Goal: Task Accomplishment & Management: Use online tool/utility

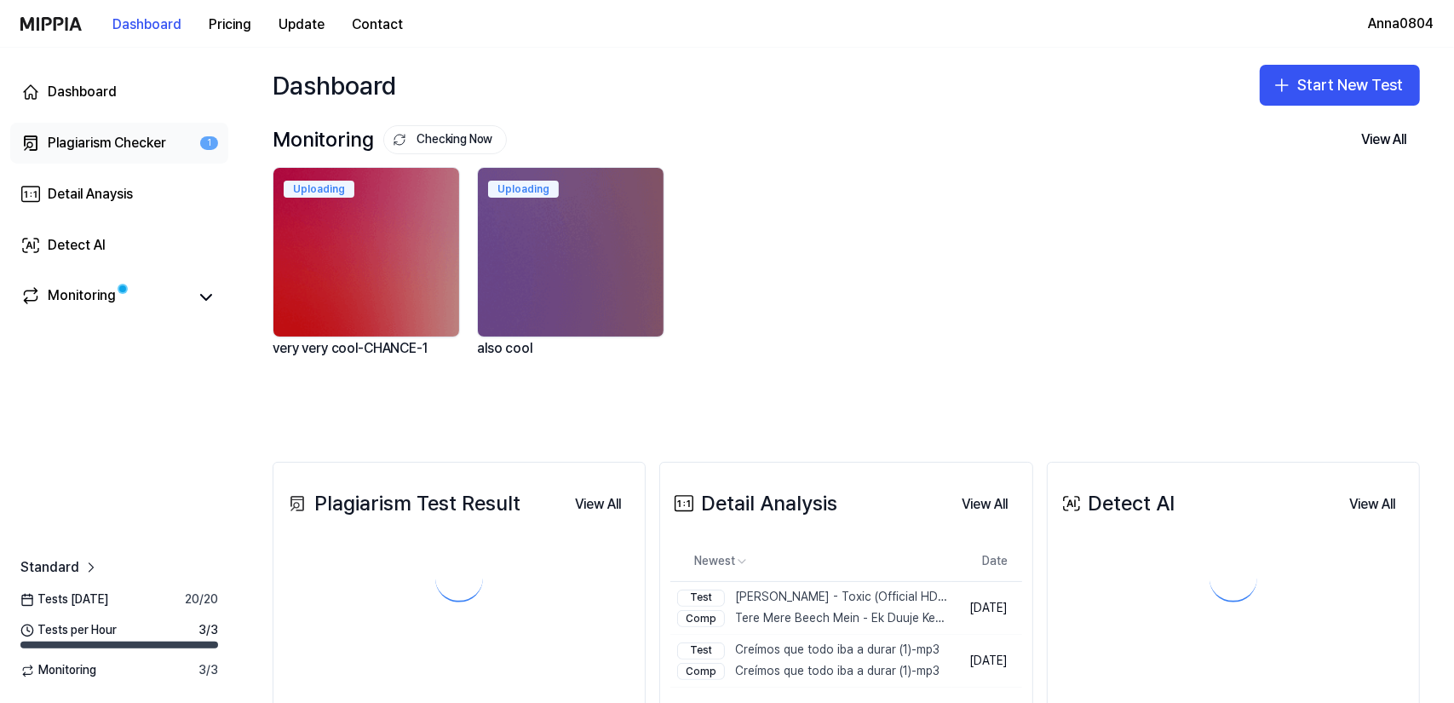
click at [111, 144] on div "Plagiarism Checker" at bounding box center [107, 143] width 118 height 20
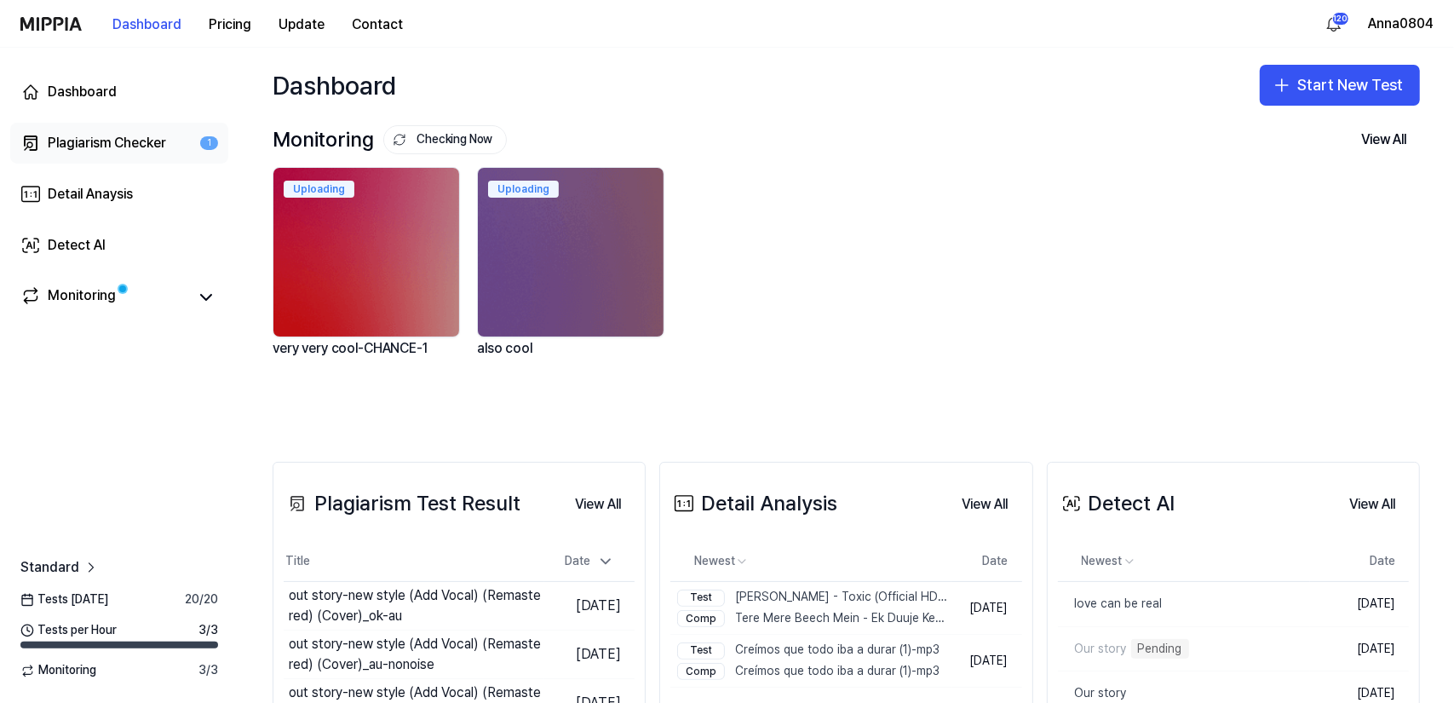
click at [70, 142] on div "Plagiarism Checker" at bounding box center [107, 143] width 118 height 20
click at [1321, 88] on button "Start New Test" at bounding box center [1340, 85] width 160 height 41
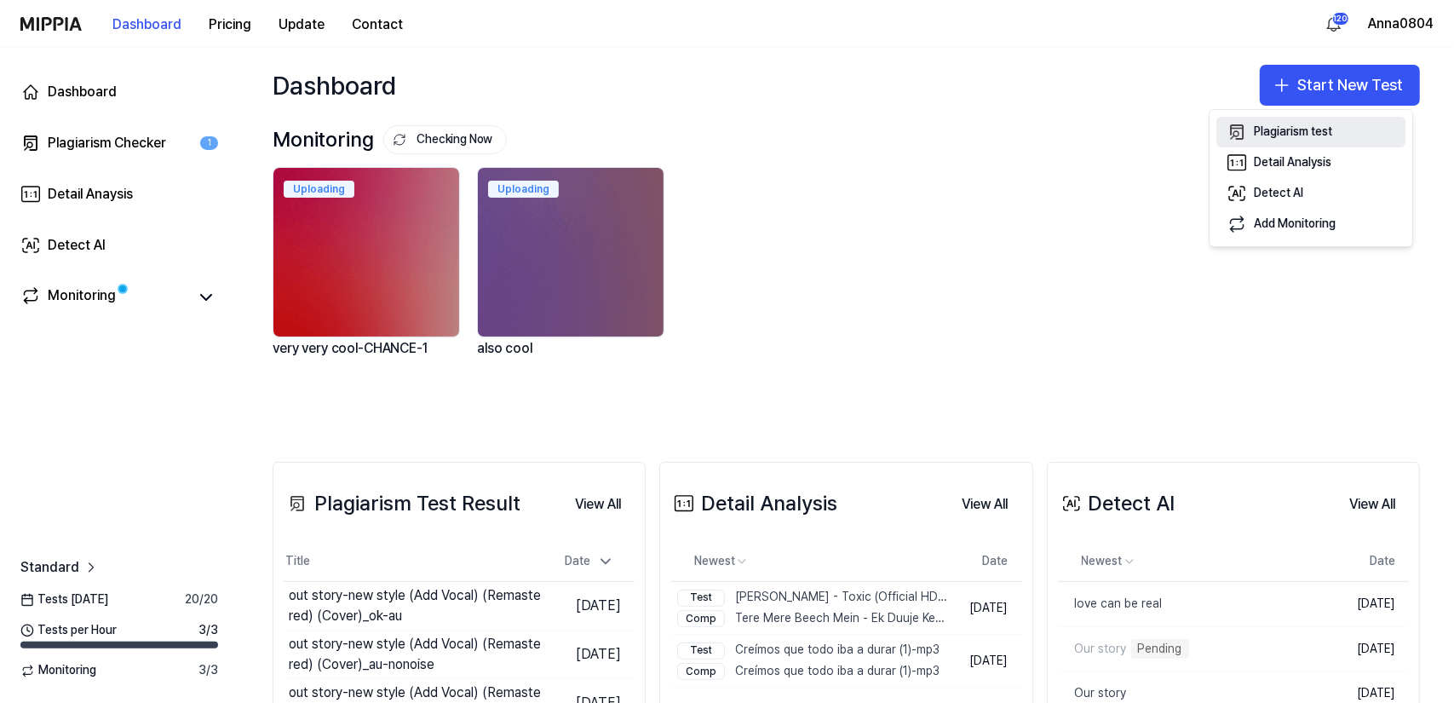
click at [1300, 135] on div "Plagiarism test" at bounding box center [1293, 132] width 78 height 17
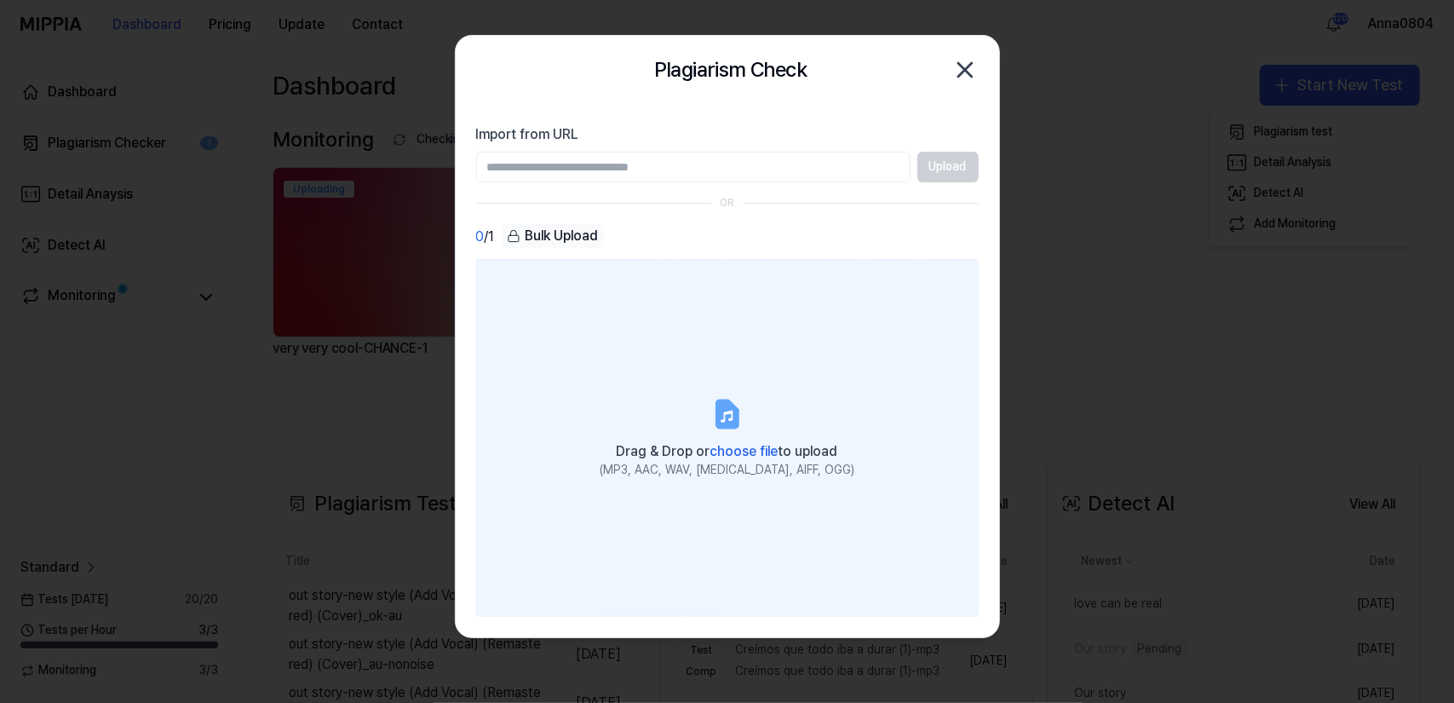
click at [757, 364] on label "Drag & Drop or choose file to upload (MP3, AAC, WAV, FLAC, AIFF, OGG)" at bounding box center [727, 438] width 503 height 358
click at [0, 0] on input "Drag & Drop or choose file to upload (MP3, AAC, WAV, FLAC, AIFF, OGG)" at bounding box center [0, 0] width 0 height 0
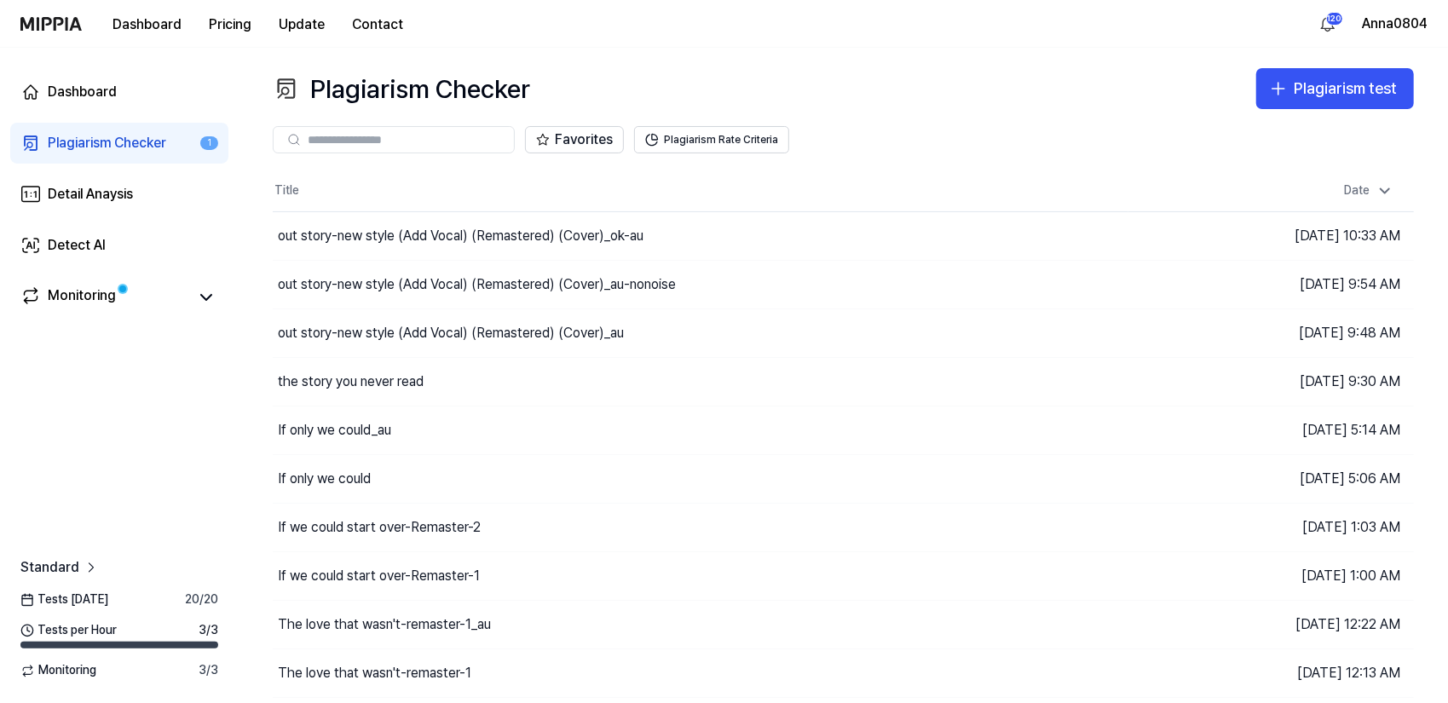
click at [152, 142] on div "Plagiarism Checker" at bounding box center [107, 143] width 118 height 20
click at [79, 273] on div "Dashboard Plagiarism Checker 1 Detail Anaysis Detect AI Monitoring" at bounding box center [119, 194] width 239 height 293
click at [71, 242] on div "Detect AI" at bounding box center [77, 245] width 58 height 20
click at [1295, 84] on div "Plagiarism test" at bounding box center [1344, 89] width 103 height 25
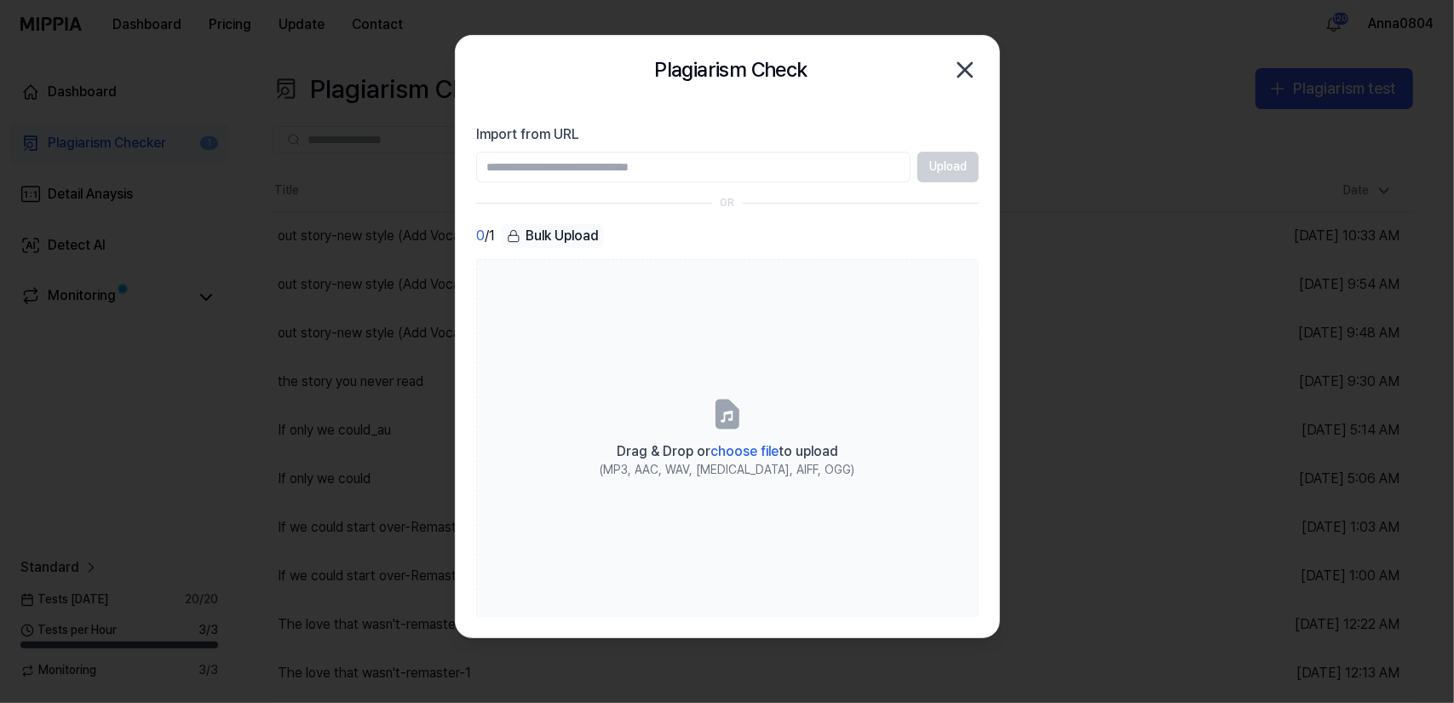
click at [965, 69] on icon "button" at bounding box center [966, 70] width 14 height 14
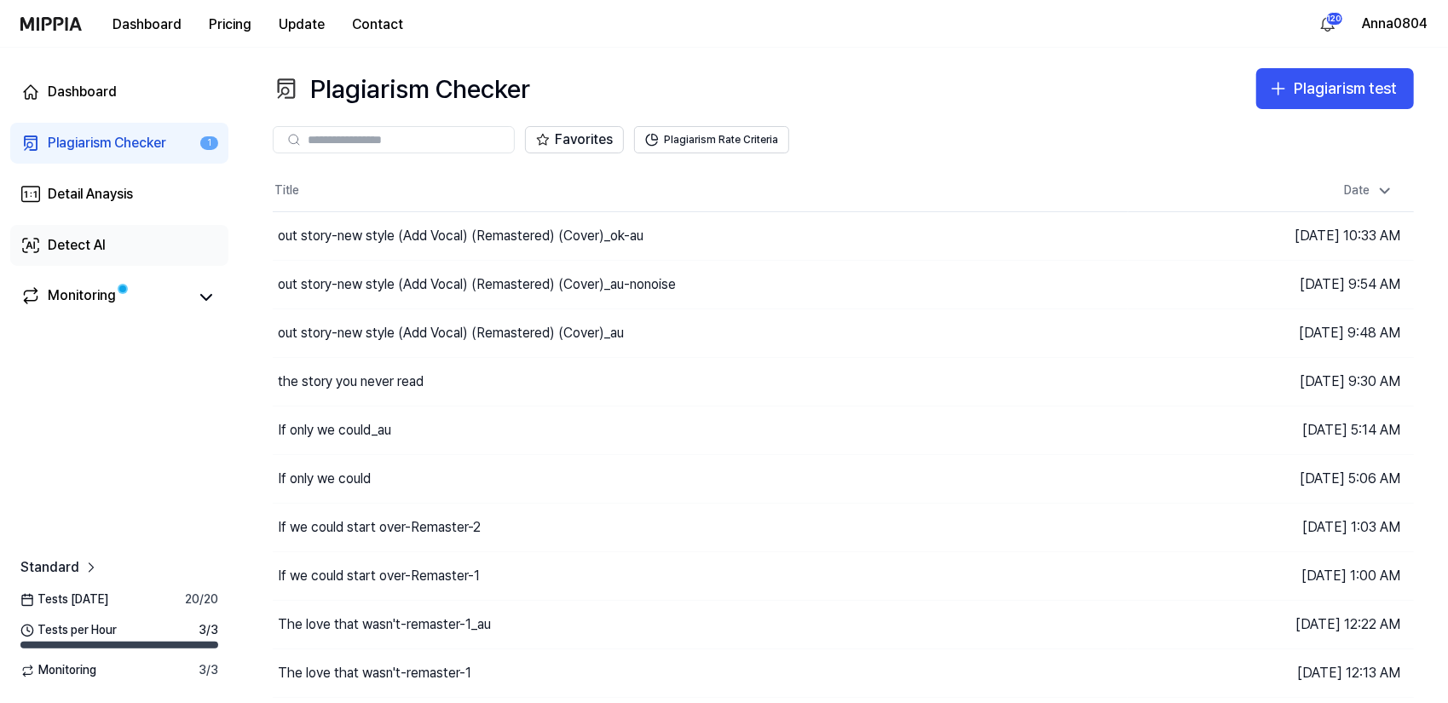
click at [77, 244] on div "Detect AI" at bounding box center [77, 245] width 58 height 20
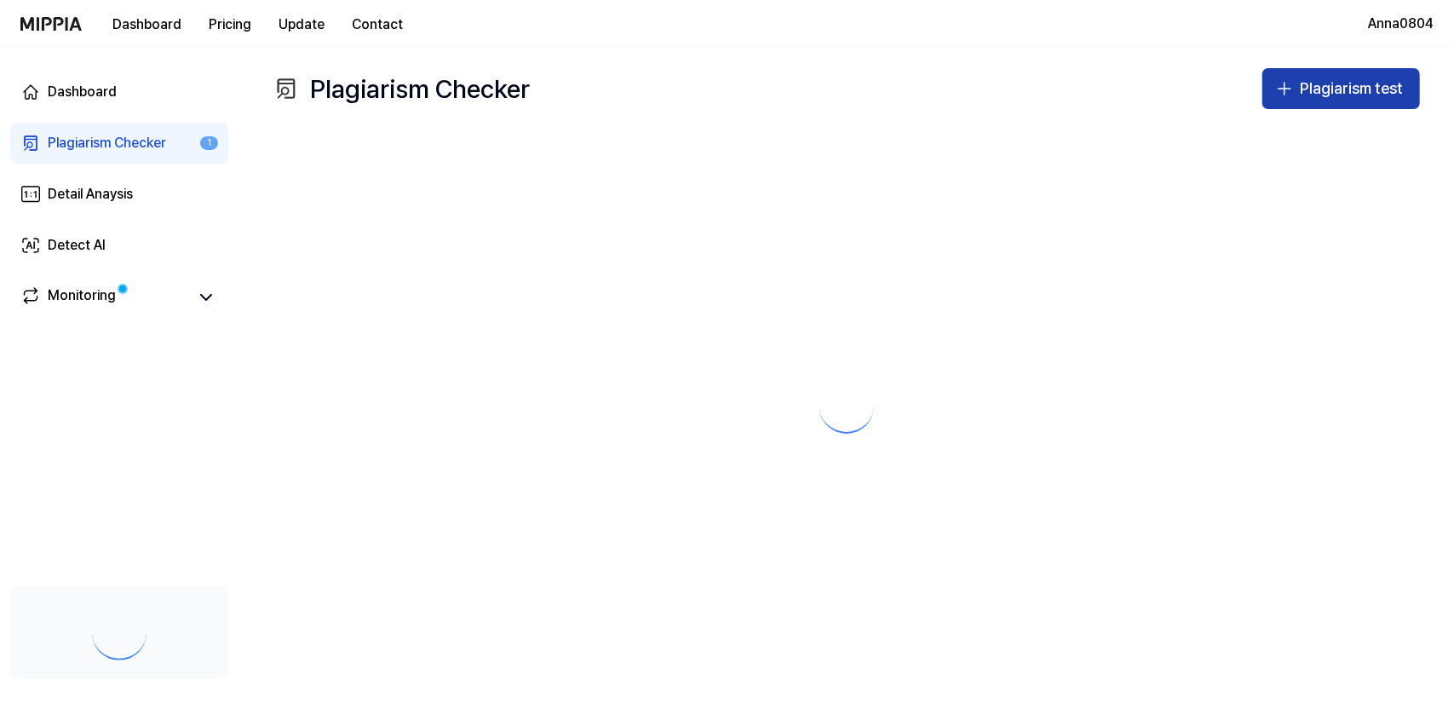
click at [1350, 86] on div "Plagiarism test" at bounding box center [1351, 89] width 103 height 25
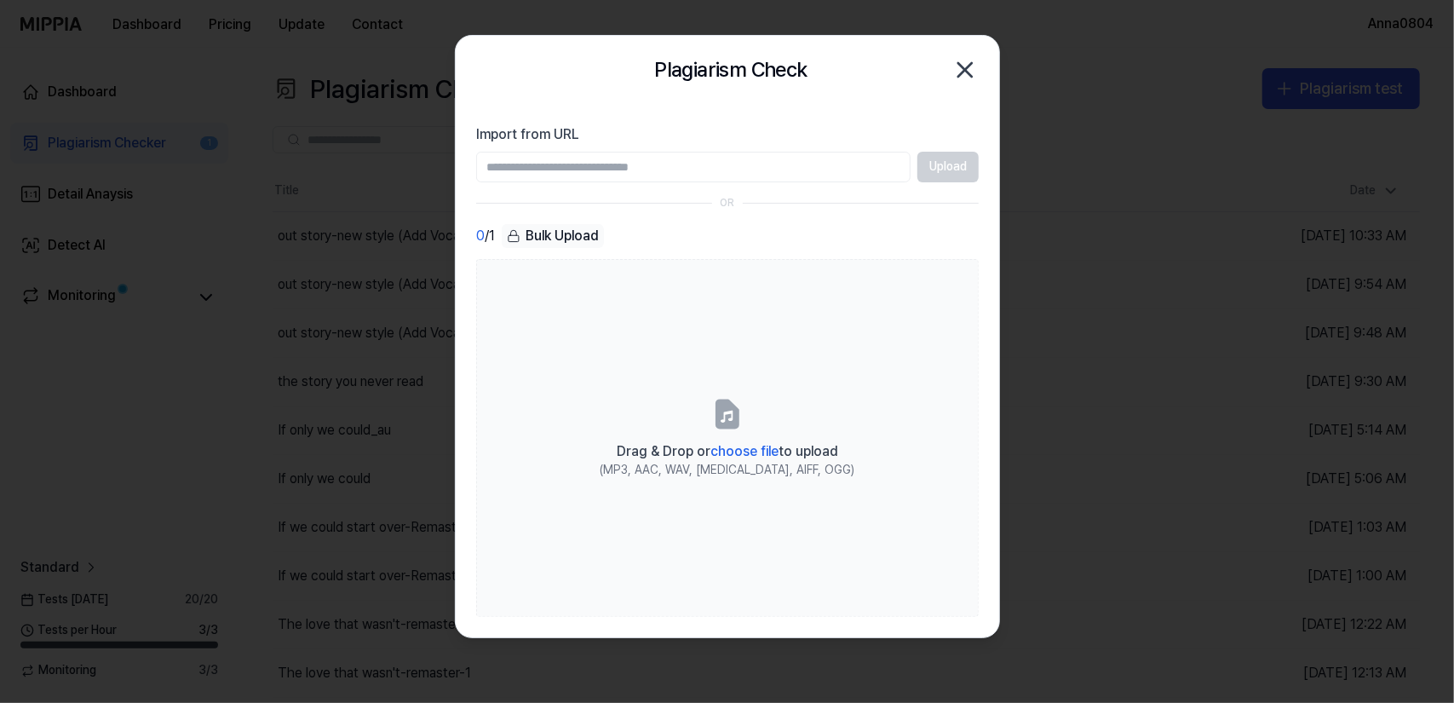
click at [963, 67] on icon "button" at bounding box center [966, 70] width 14 height 14
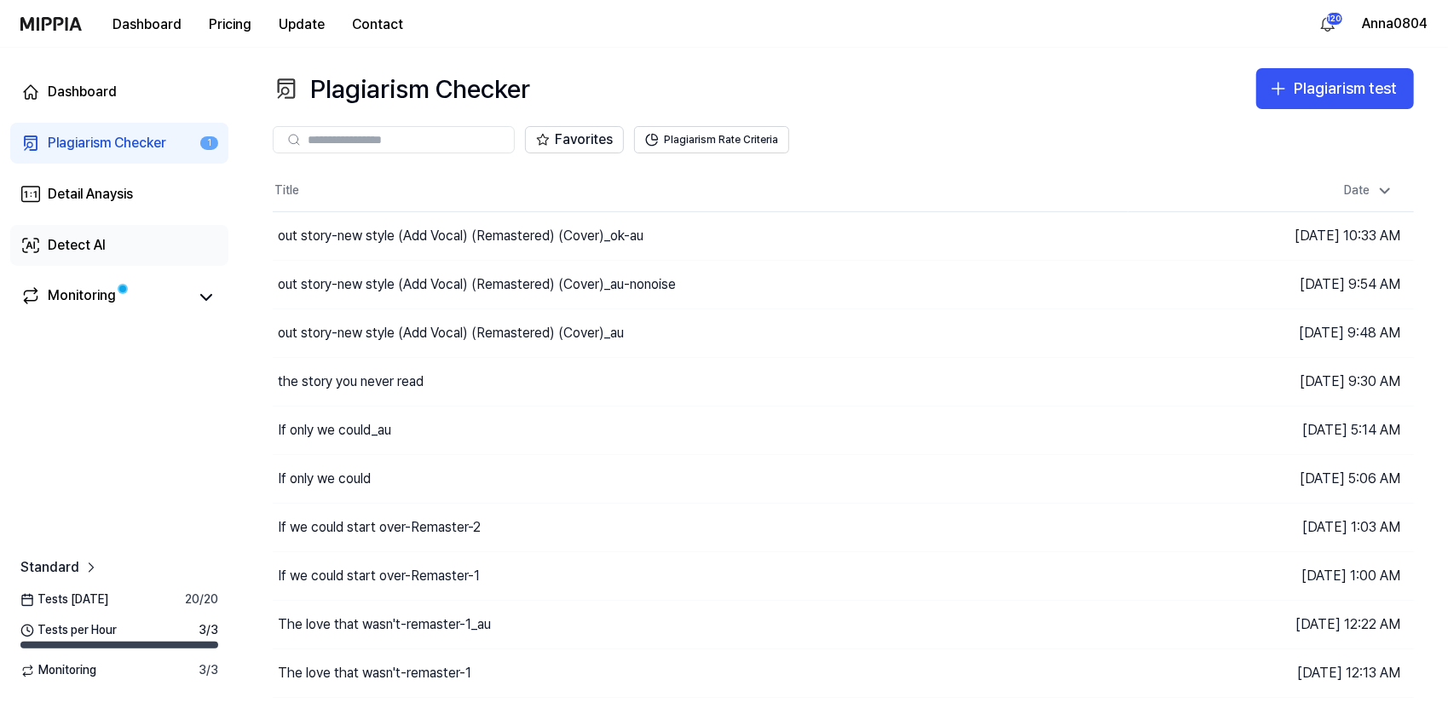
click at [85, 239] on div "Detect AI" at bounding box center [77, 245] width 58 height 20
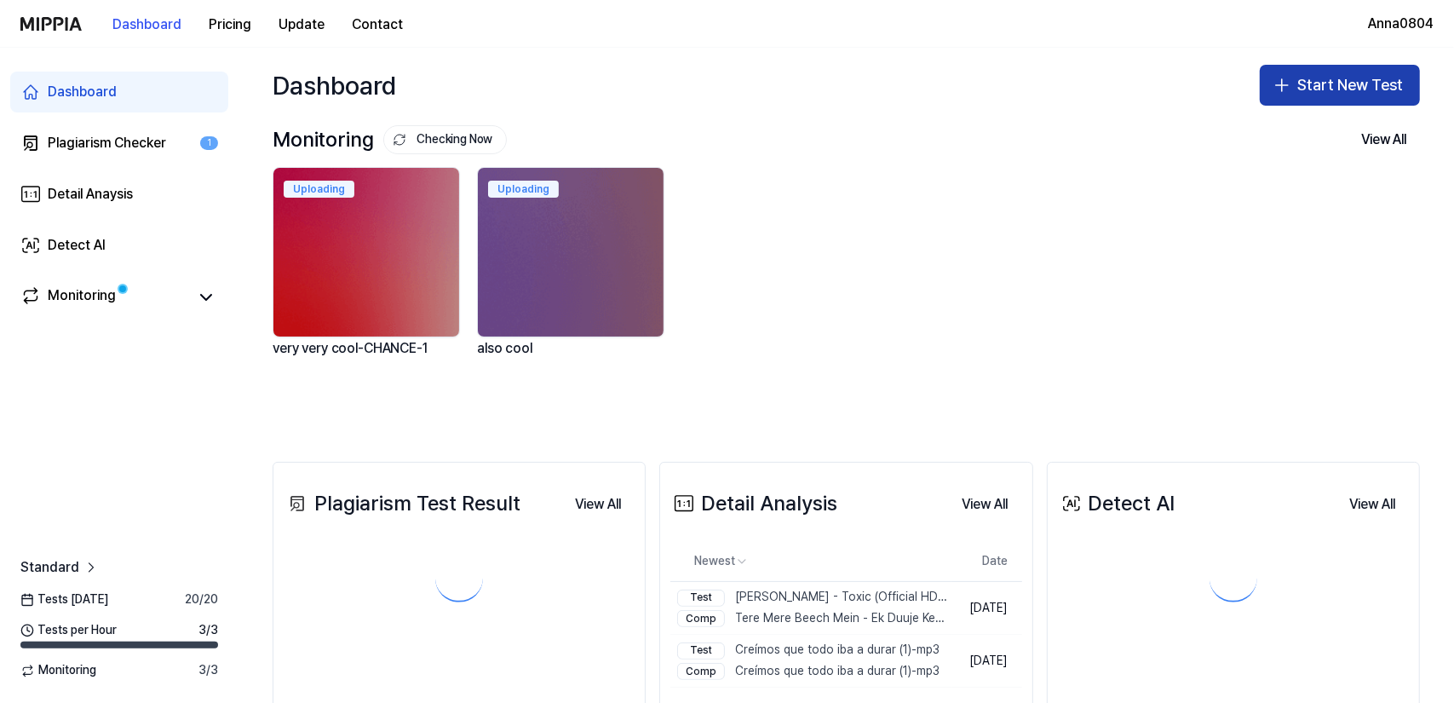
click at [1308, 88] on button "Start New Test" at bounding box center [1340, 85] width 160 height 41
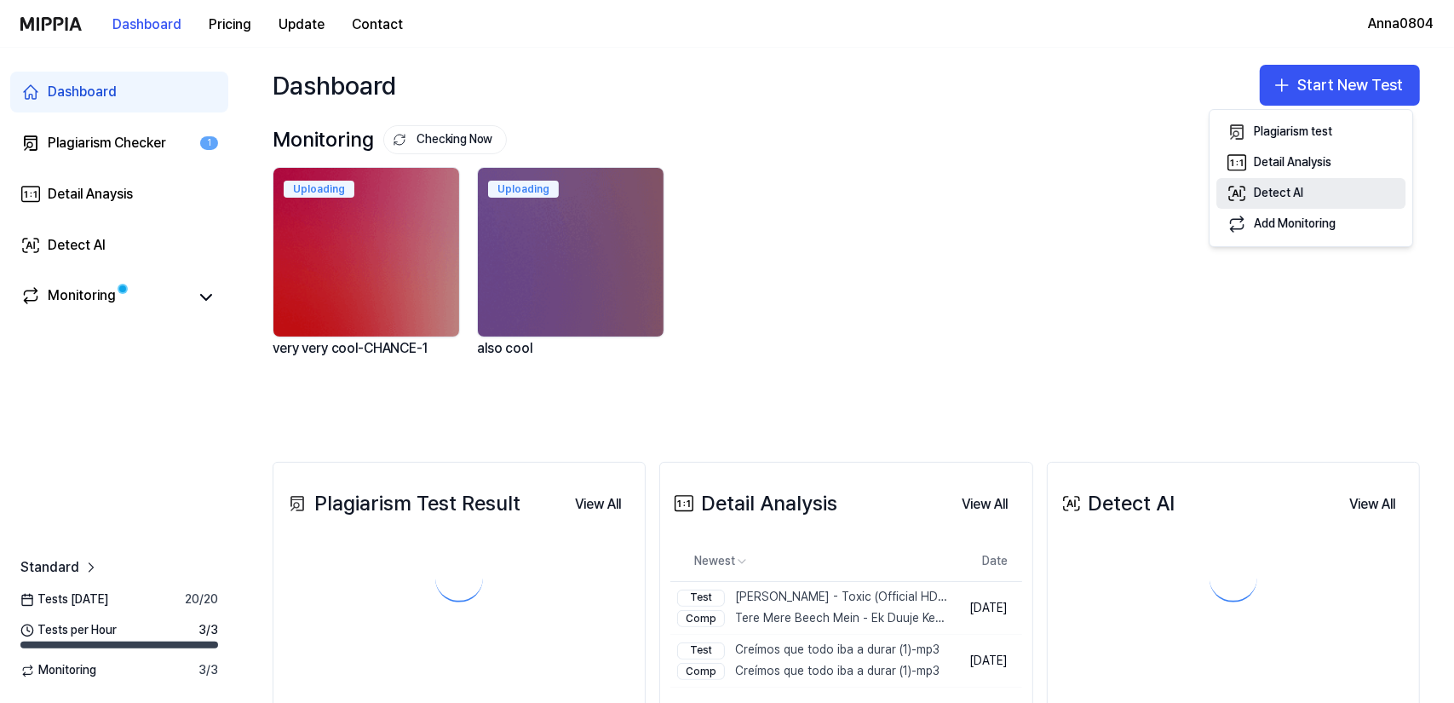
click at [1270, 196] on div "Detect AI" at bounding box center [1278, 193] width 49 height 17
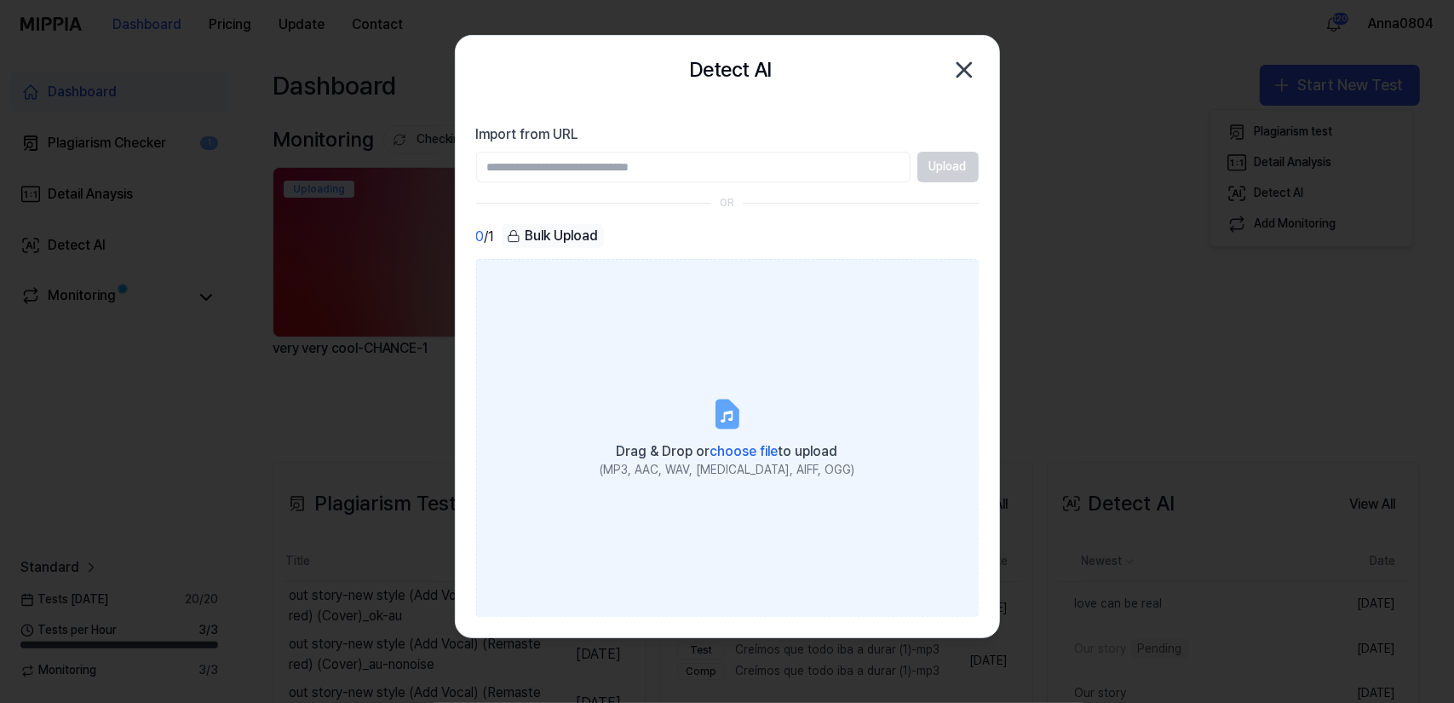
click at [656, 352] on label "Drag & Drop or choose file to upload (MP3, AAC, WAV, FLAC, AIFF, OGG)" at bounding box center [727, 438] width 503 height 358
click at [0, 0] on input "Drag & Drop or choose file to upload (MP3, AAC, WAV, FLAC, AIFF, OGG)" at bounding box center [0, 0] width 0 height 0
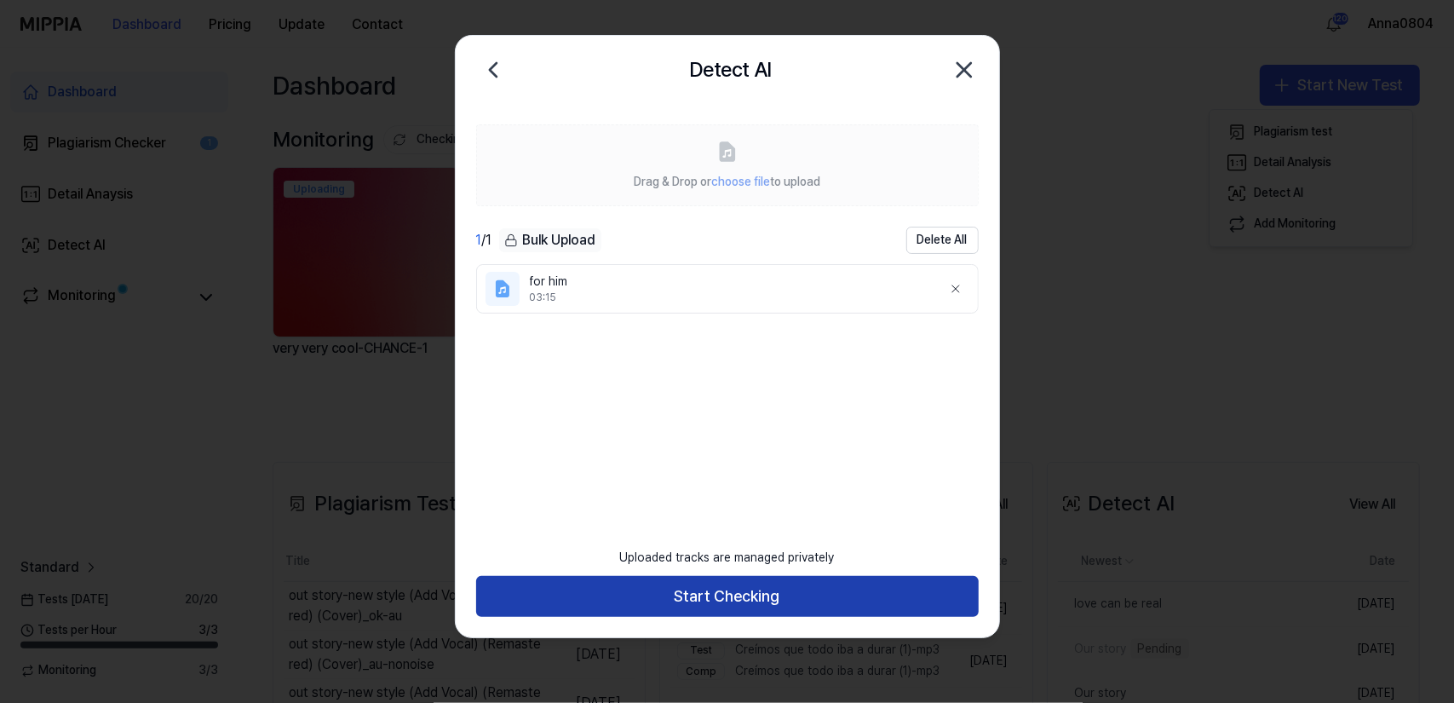
click at [762, 601] on button "Start Checking" at bounding box center [727, 596] width 503 height 41
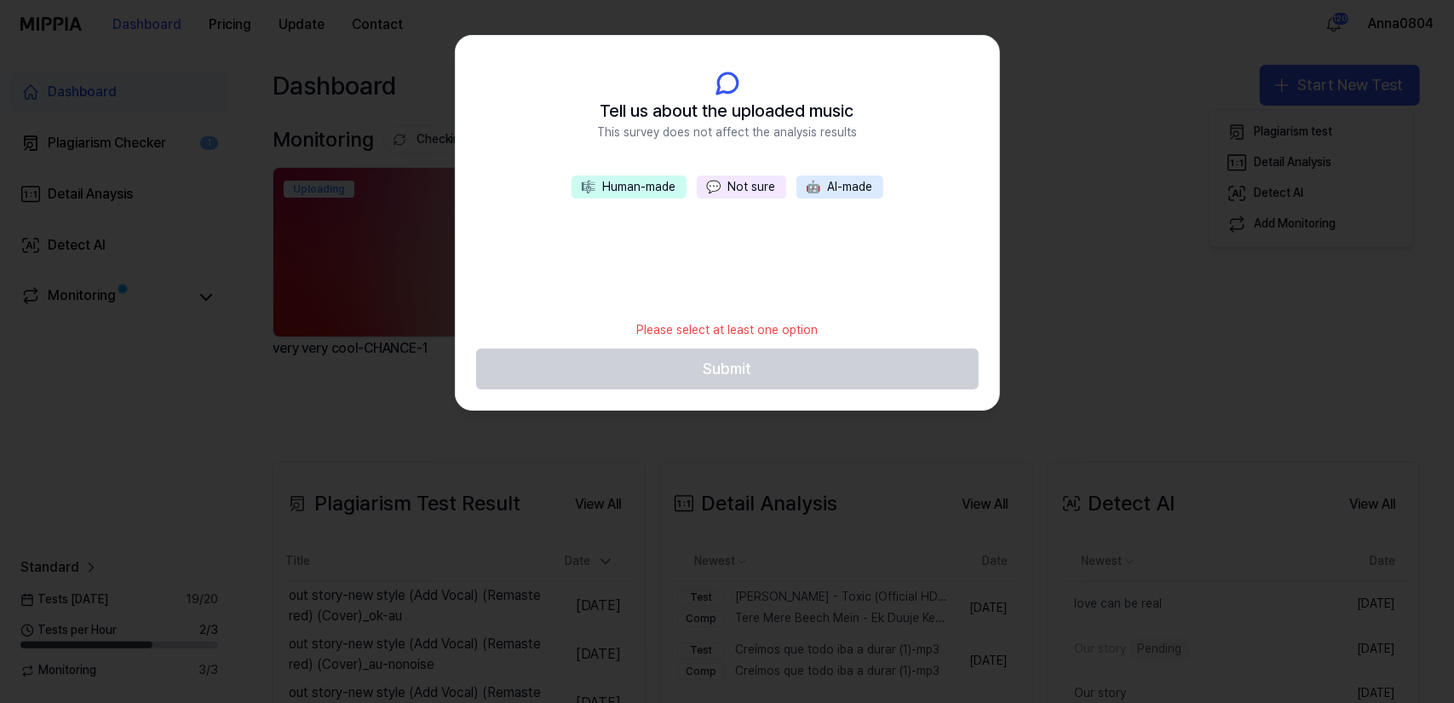
click at [740, 188] on button "💬 Not sure" at bounding box center [741, 188] width 89 height 24
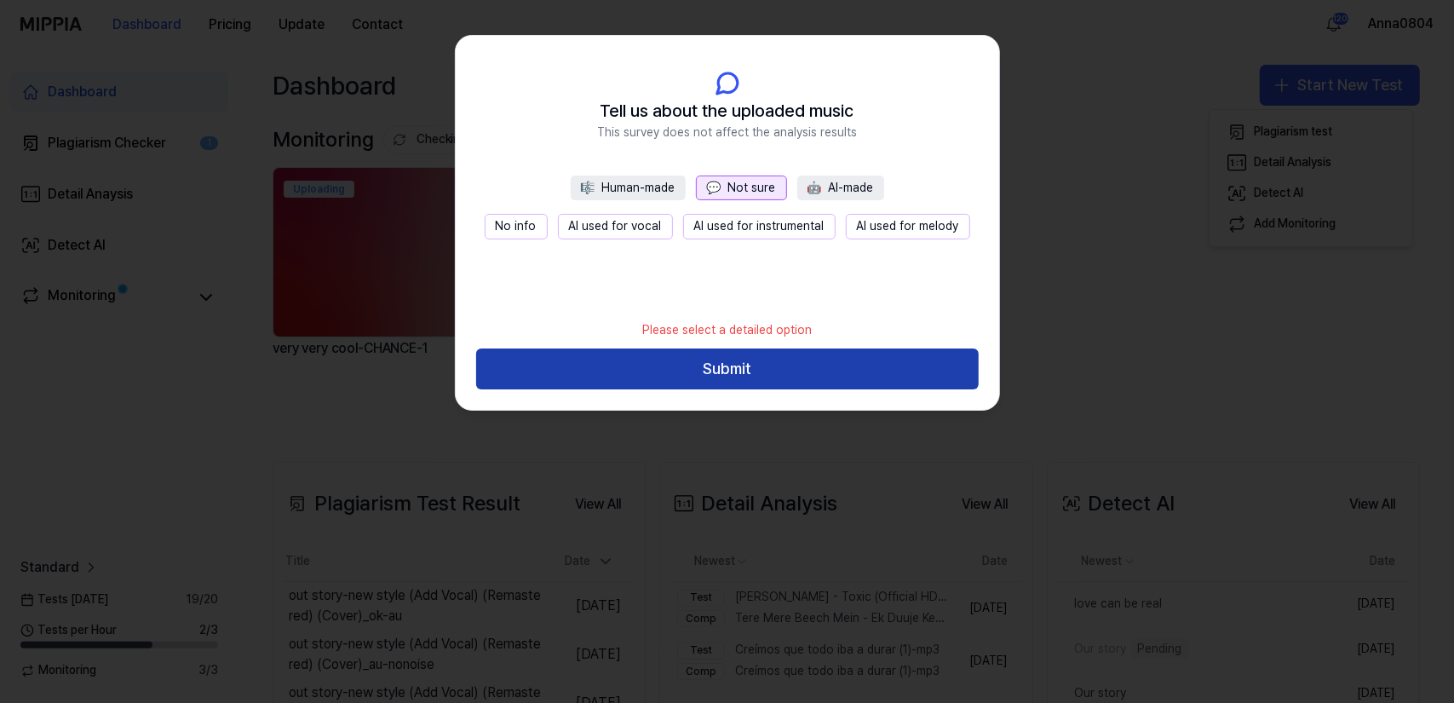
click at [797, 366] on button "Submit" at bounding box center [727, 368] width 503 height 41
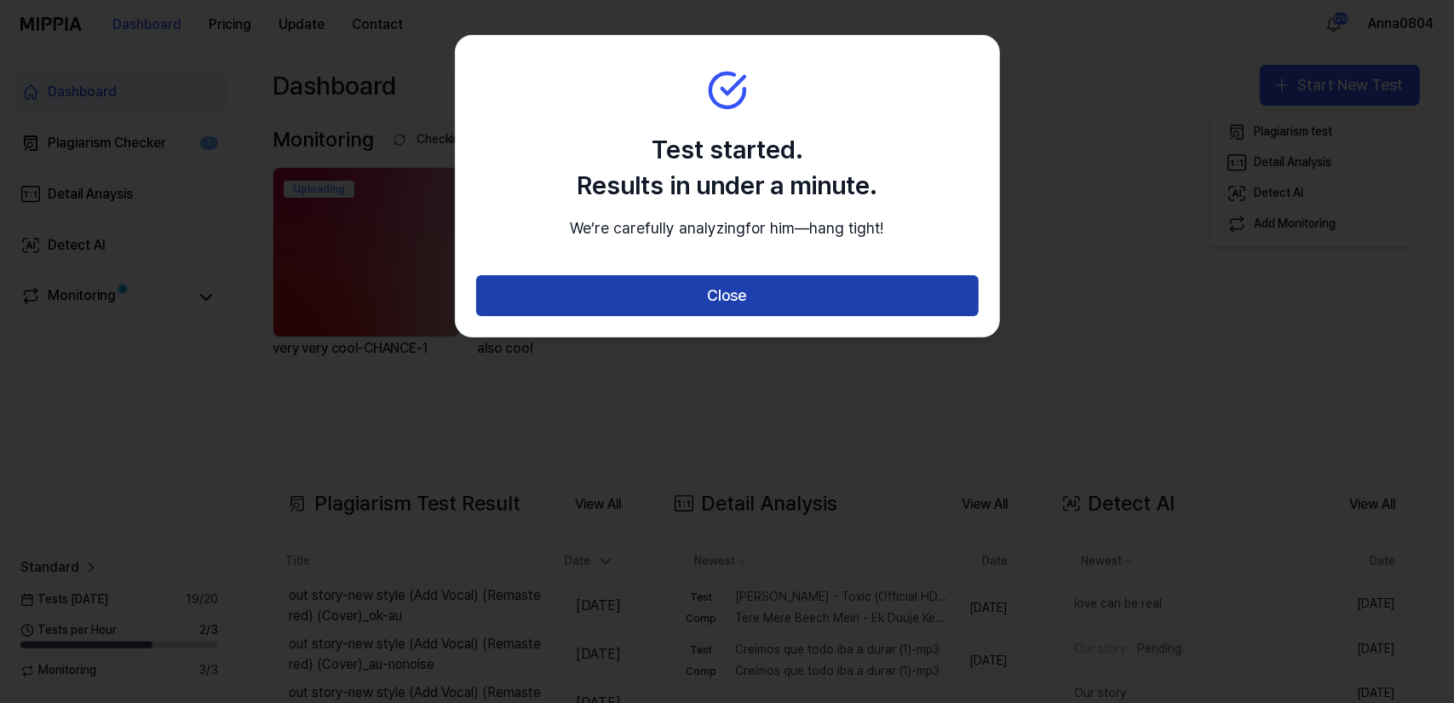
click at [757, 314] on button "Close" at bounding box center [727, 295] width 503 height 41
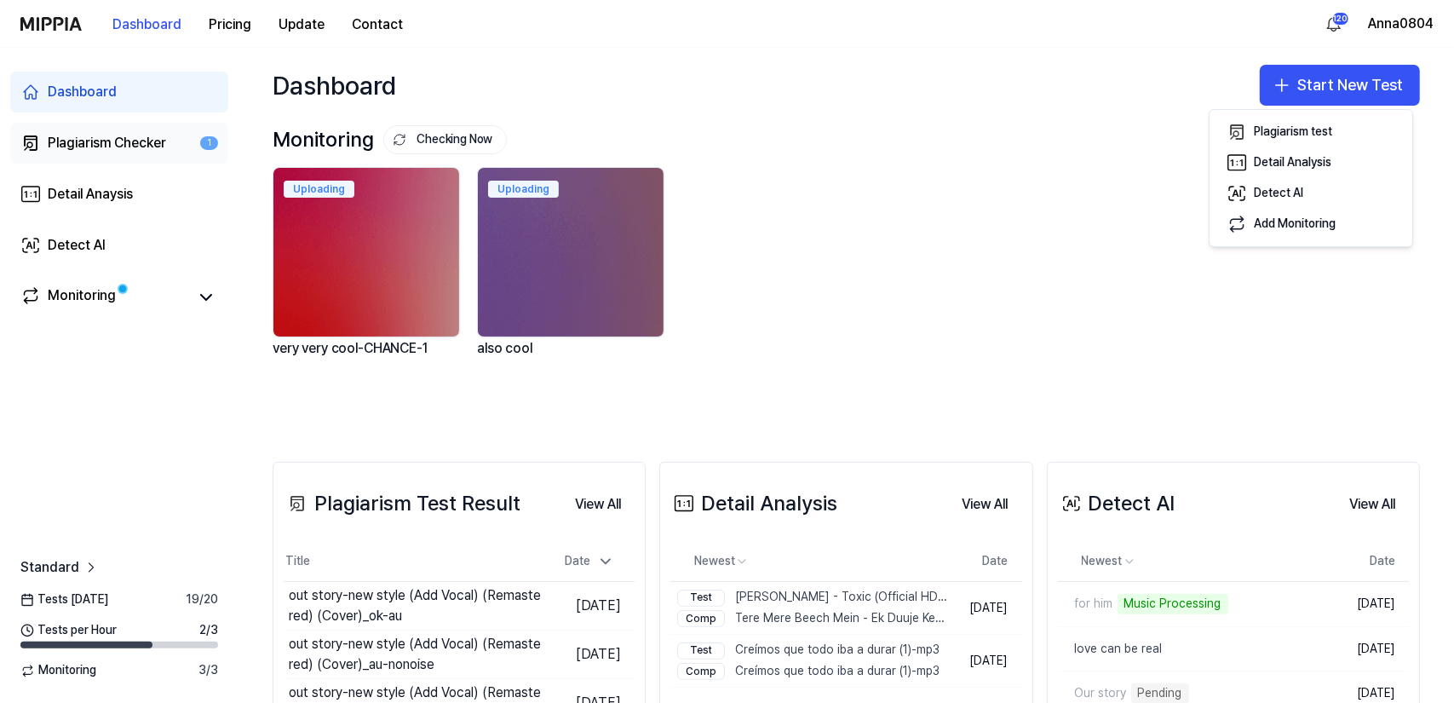
click at [152, 136] on div "Plagiarism Checker" at bounding box center [107, 143] width 118 height 20
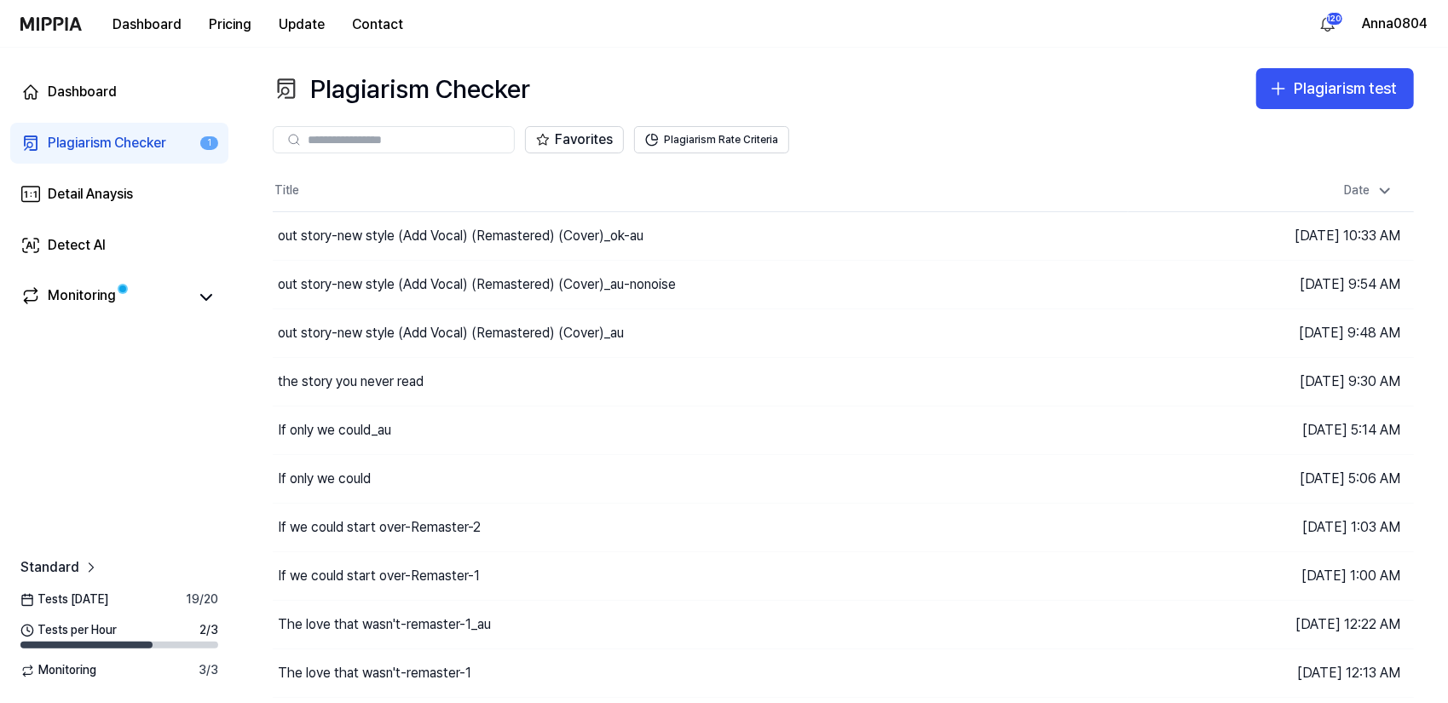
click at [78, 143] on div "Plagiarism Checker" at bounding box center [107, 143] width 118 height 20
click at [111, 147] on div "Plagiarism Checker" at bounding box center [107, 143] width 118 height 20
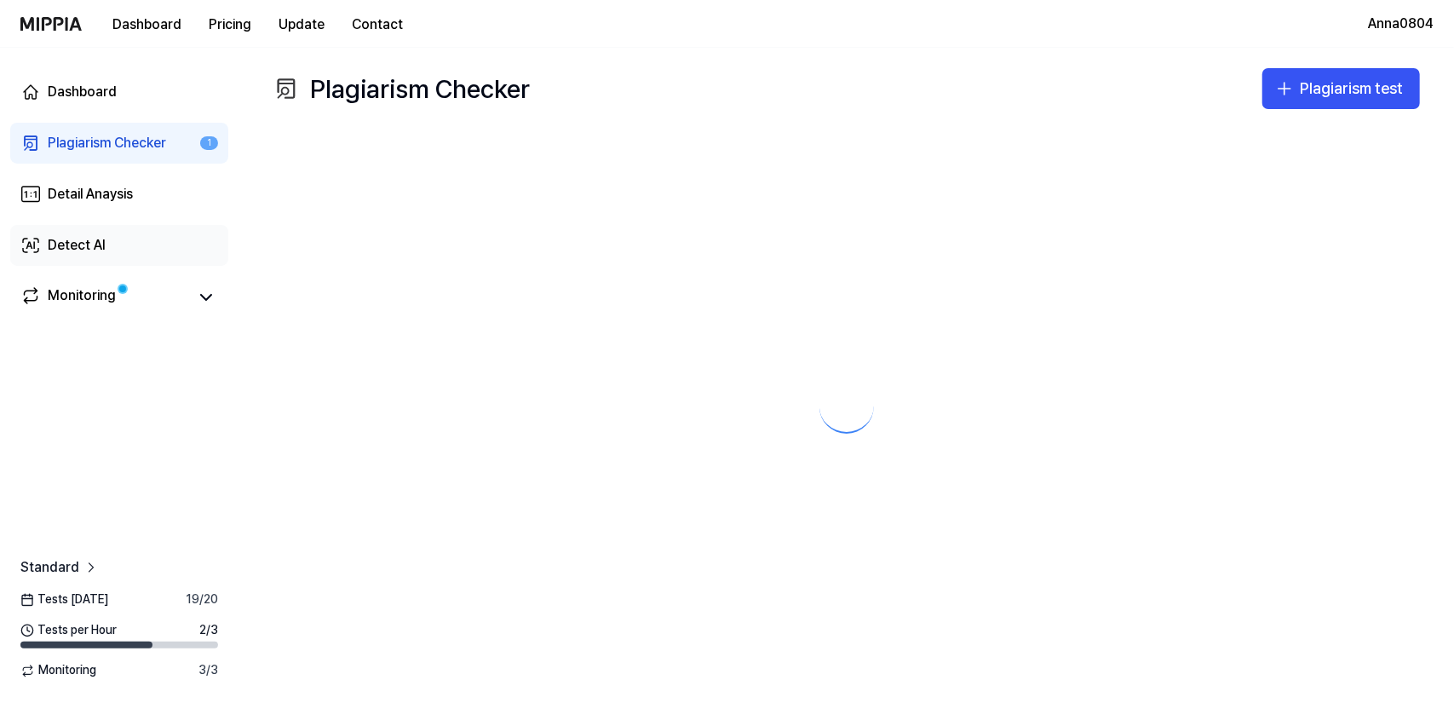
click at [93, 240] on div "Detect AI" at bounding box center [77, 245] width 58 height 20
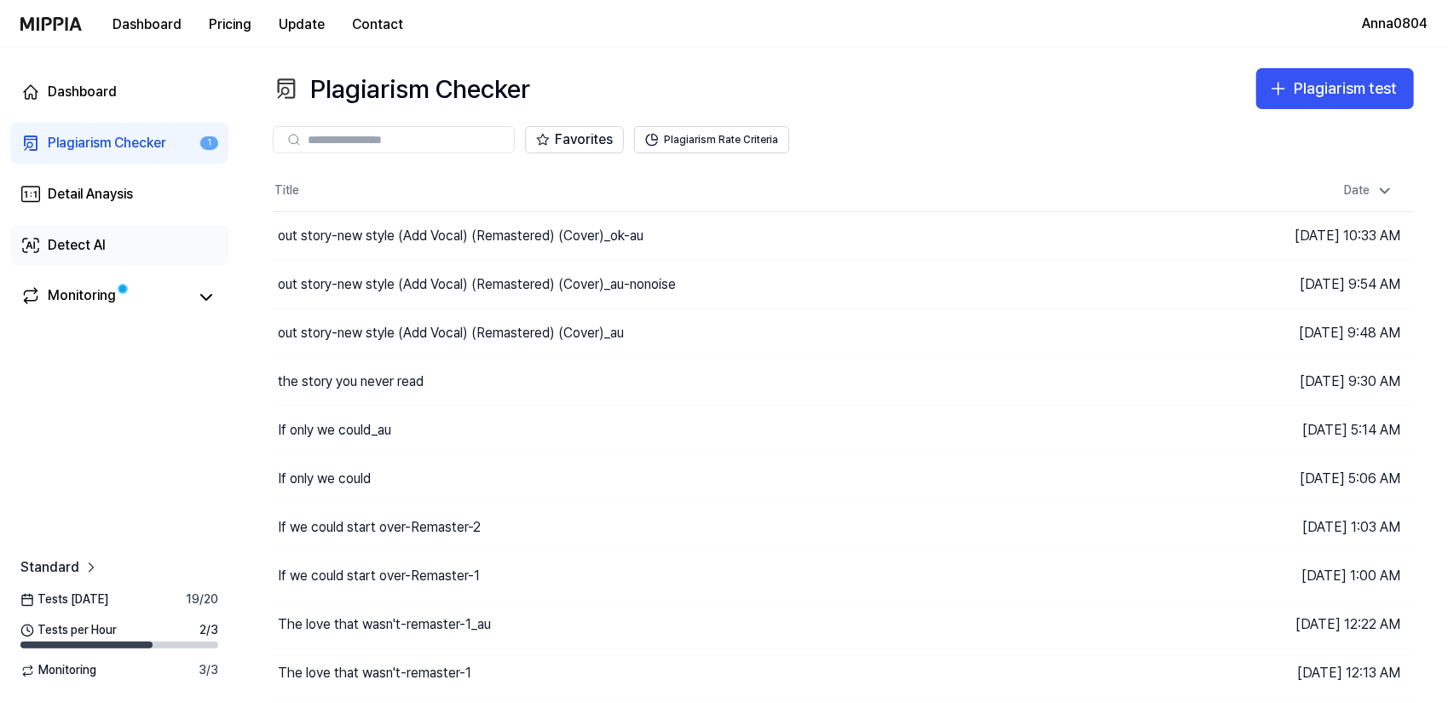
click at [93, 240] on div "Detect AI" at bounding box center [77, 245] width 58 height 20
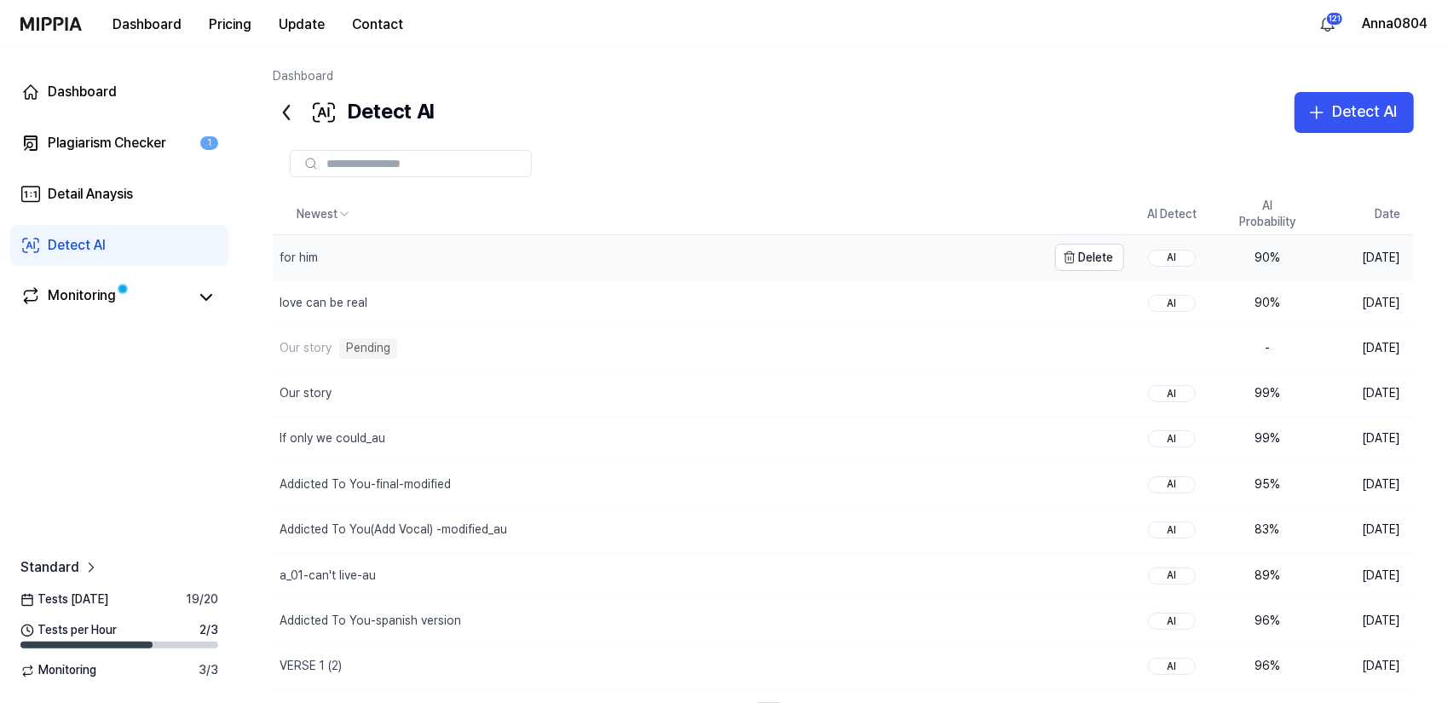
click at [375, 260] on div "for him" at bounding box center [660, 257] width 774 height 44
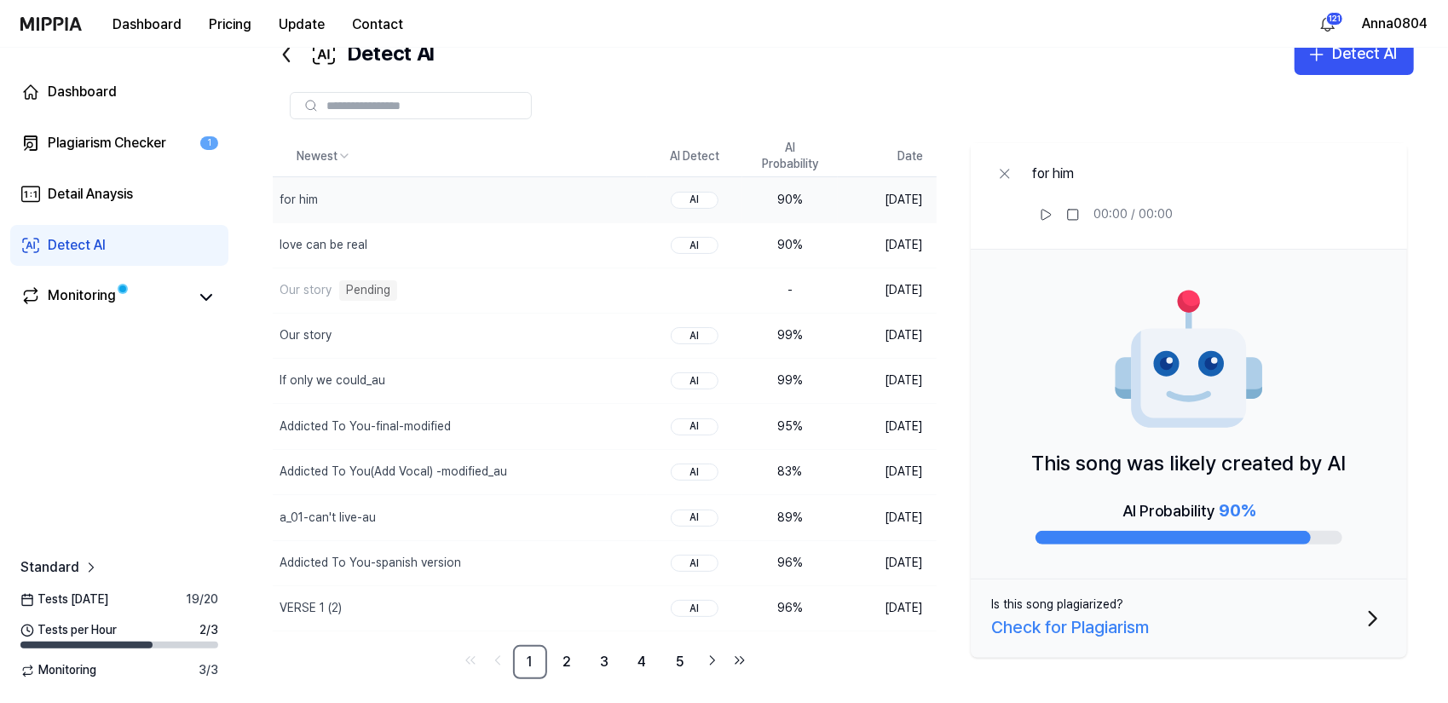
scroll to position [64, 0]
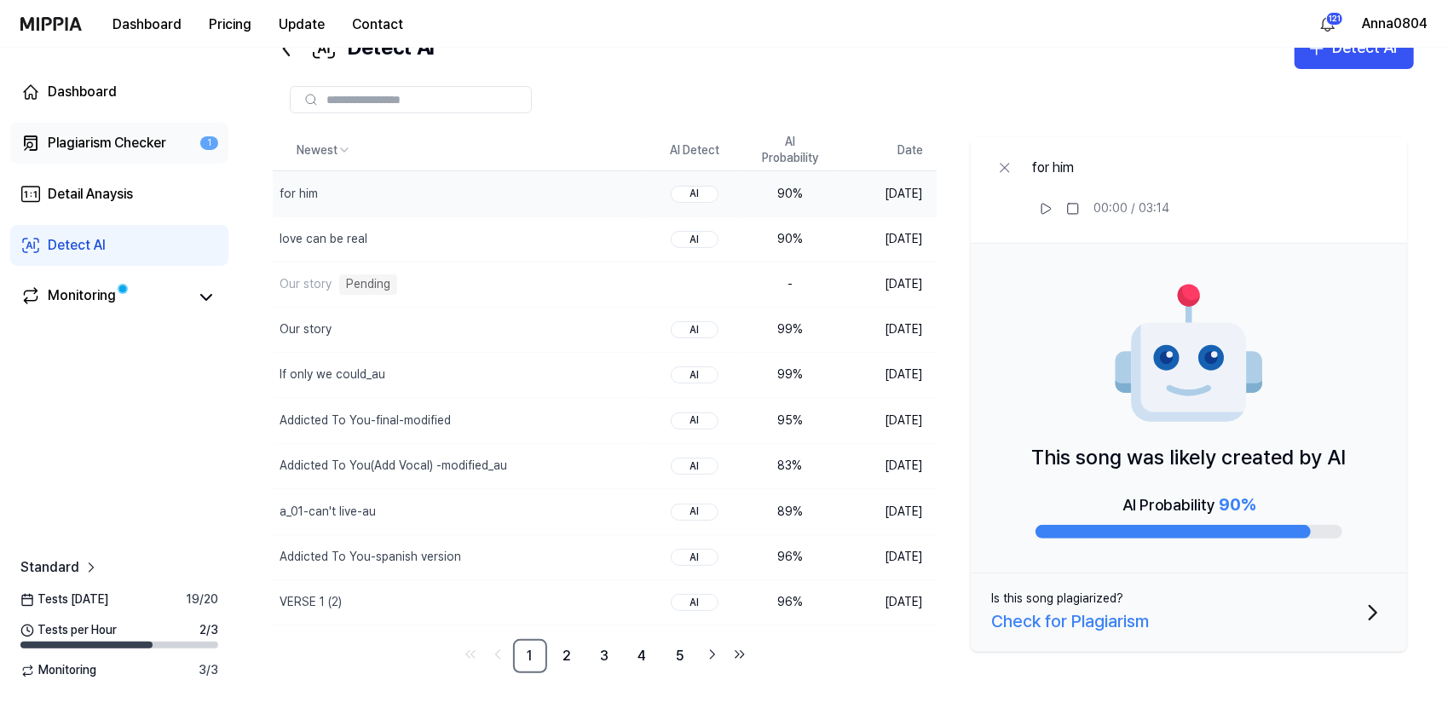
click at [67, 127] on link "Plagiarism Checker 1" at bounding box center [119, 143] width 218 height 41
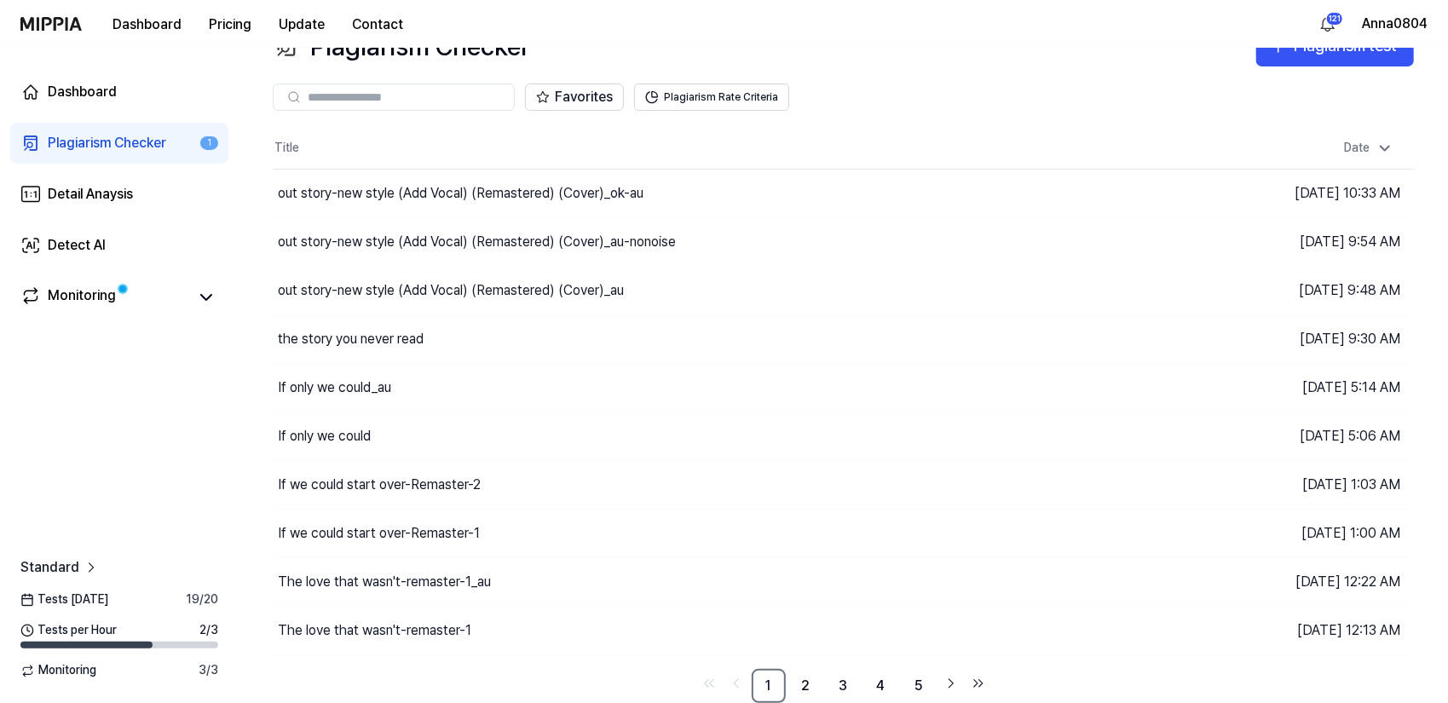
scroll to position [39, 0]
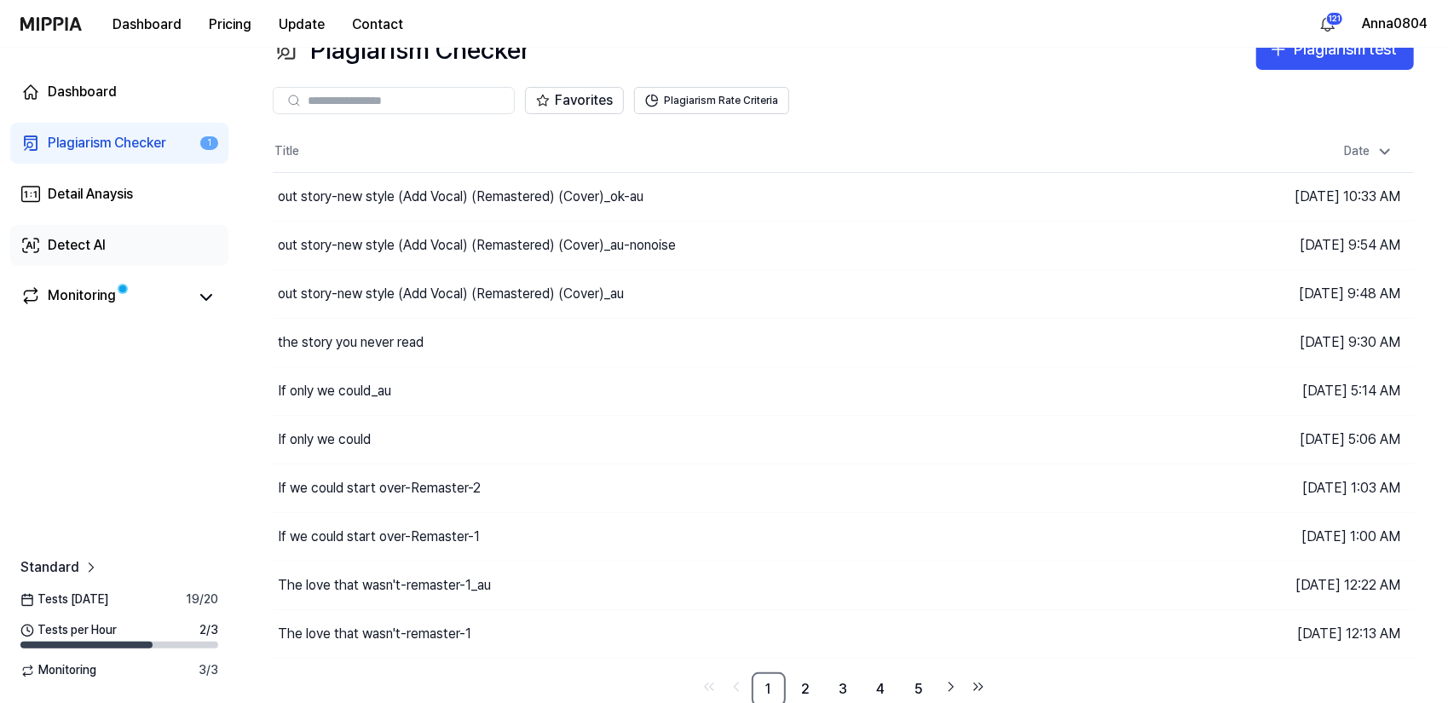
click at [93, 245] on div "Detect AI" at bounding box center [77, 245] width 58 height 20
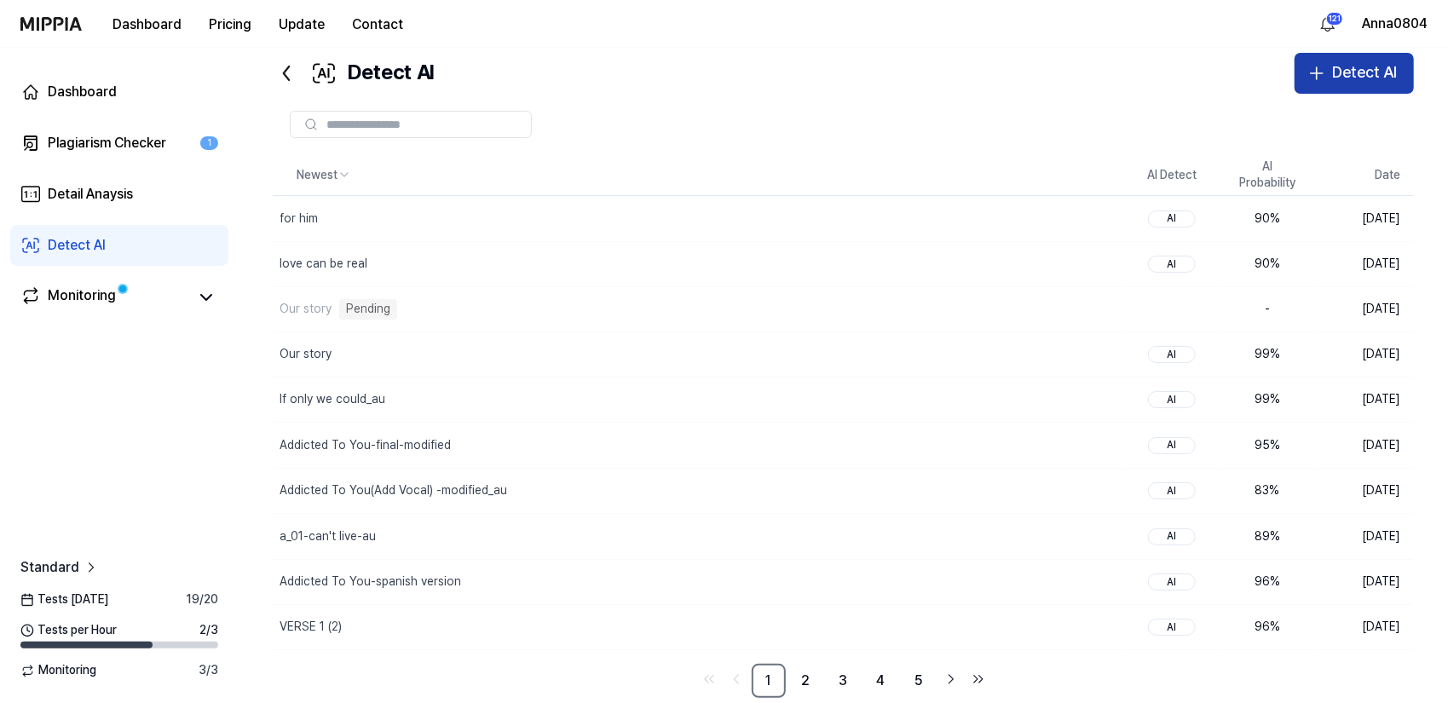
click at [1338, 78] on div "Detect AI" at bounding box center [1364, 72] width 65 height 25
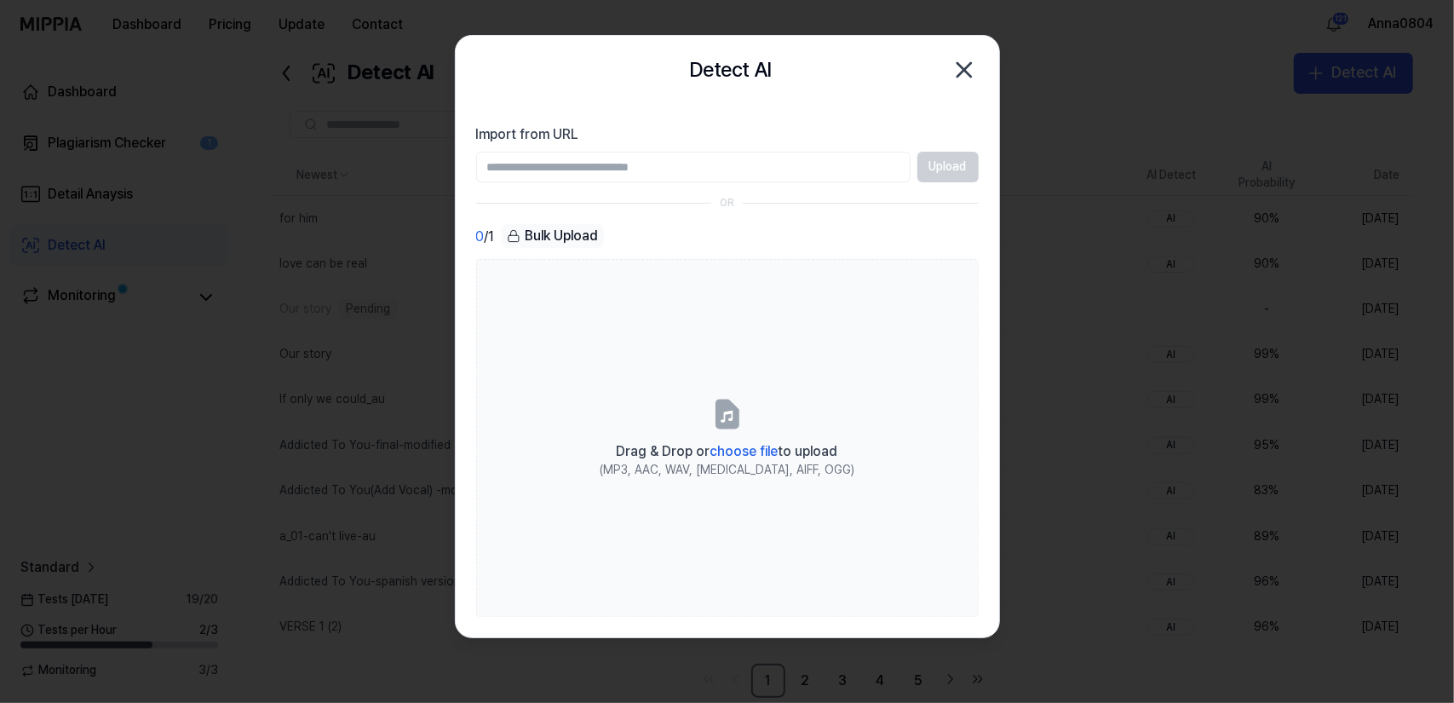
paste input "**********"
type input "**********"
click at [942, 178] on button "Upload" at bounding box center [948, 167] width 61 height 31
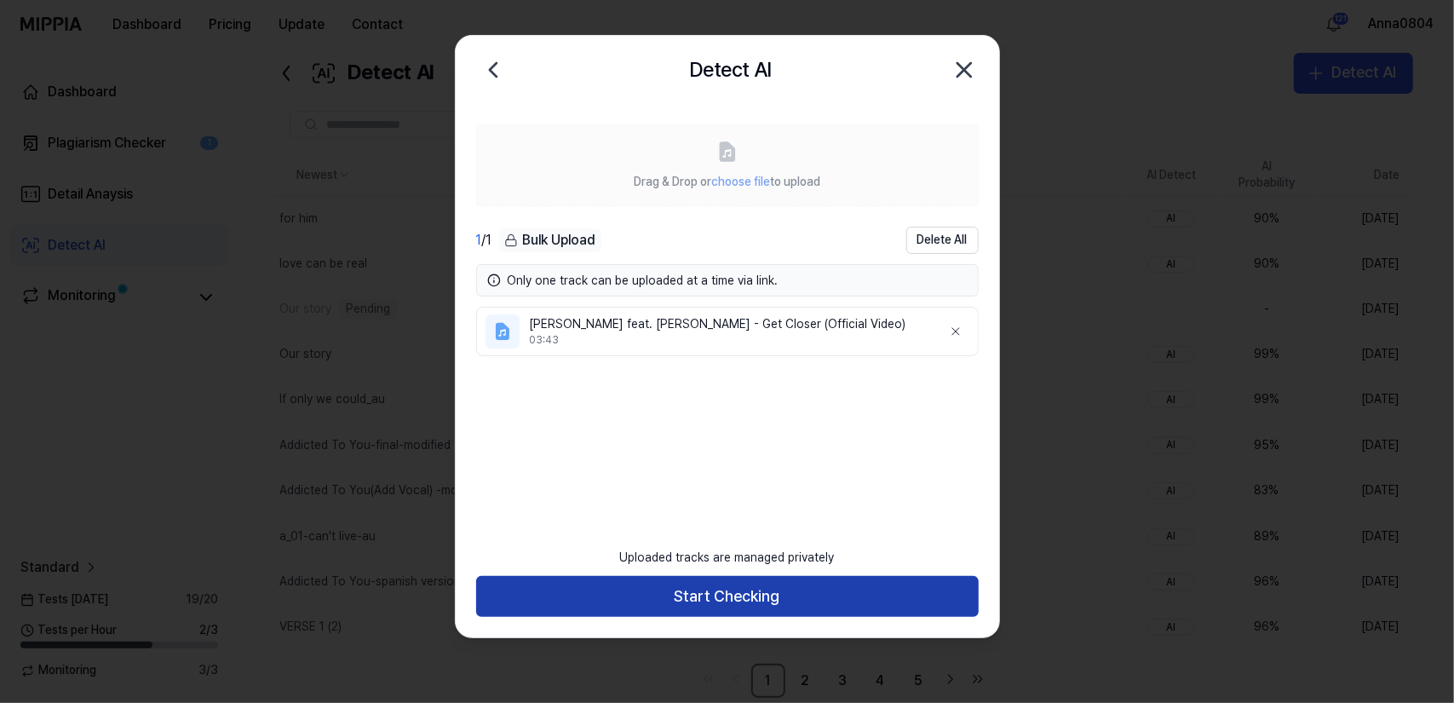
click at [721, 598] on button "Start Checking" at bounding box center [727, 596] width 503 height 41
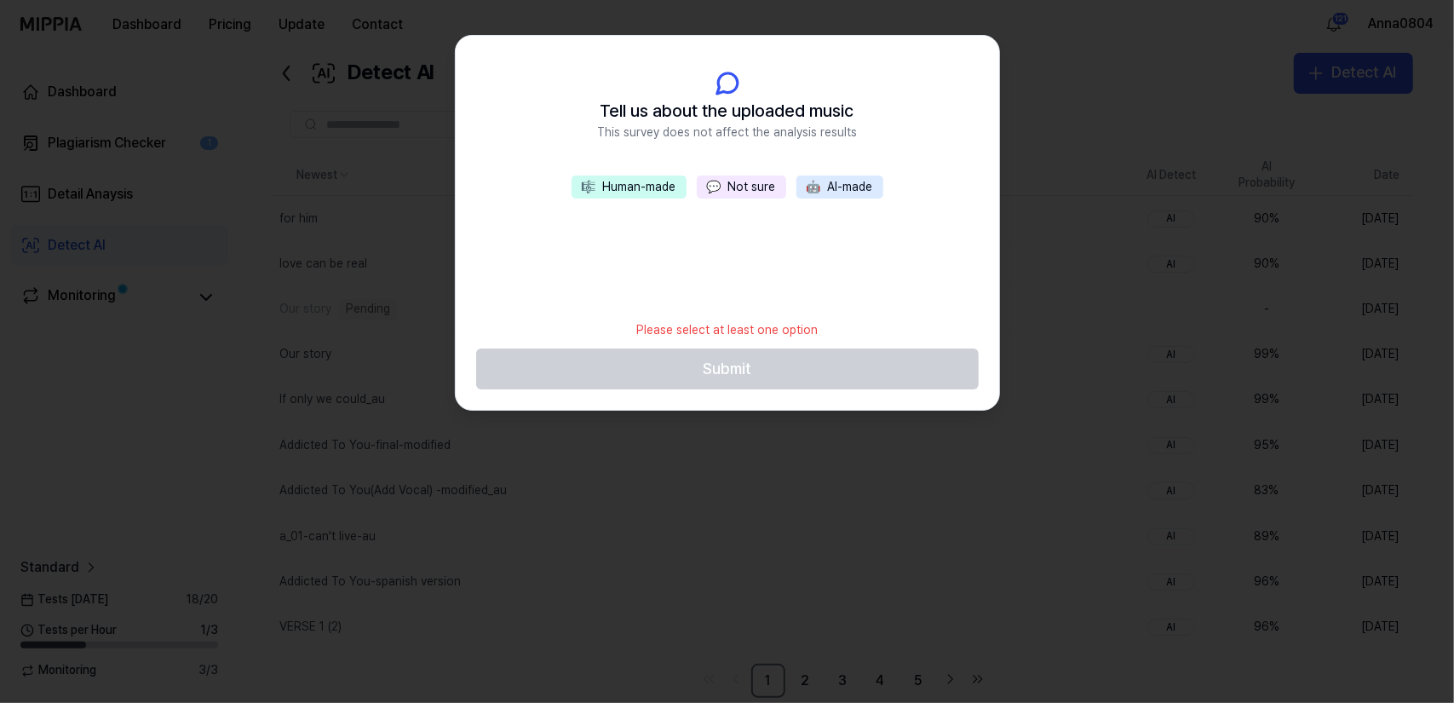
click at [734, 191] on button "💬 Not sure" at bounding box center [741, 188] width 89 height 24
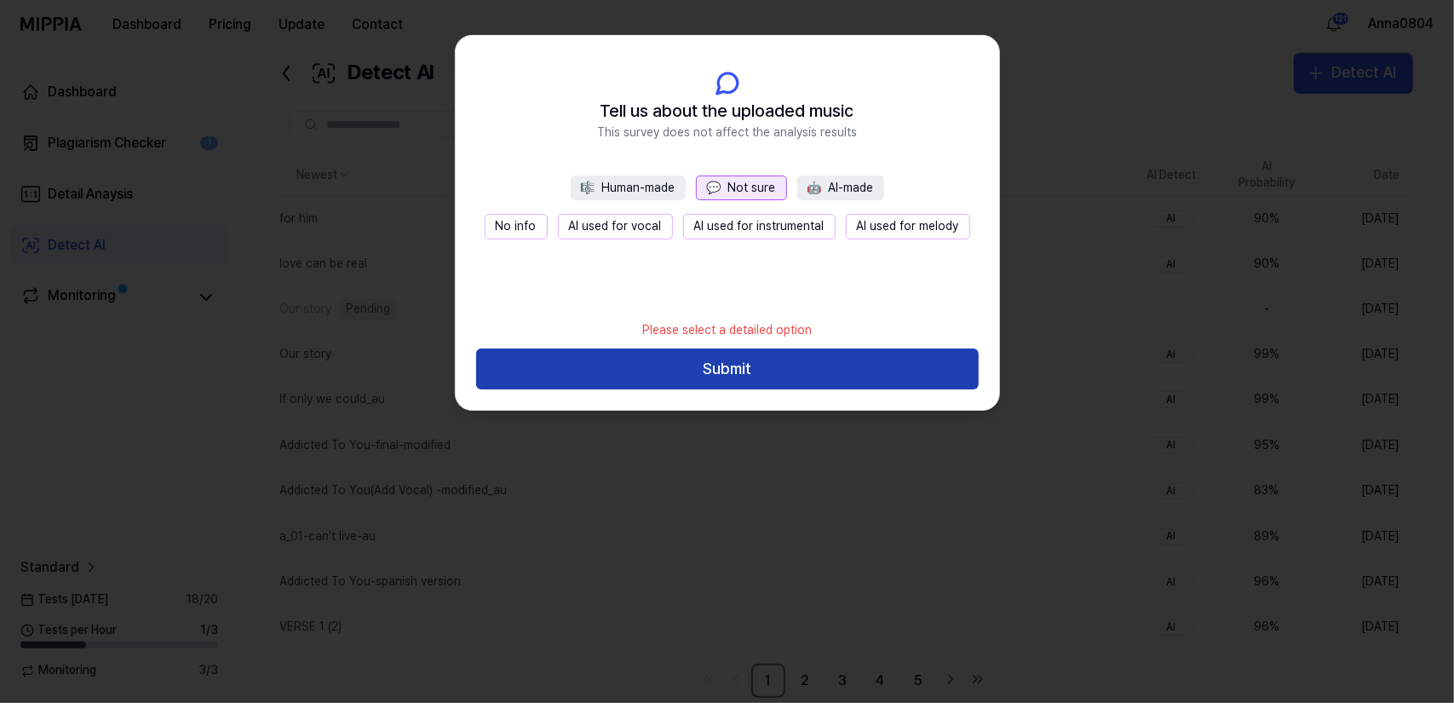
click at [760, 370] on button "Submit" at bounding box center [727, 368] width 503 height 41
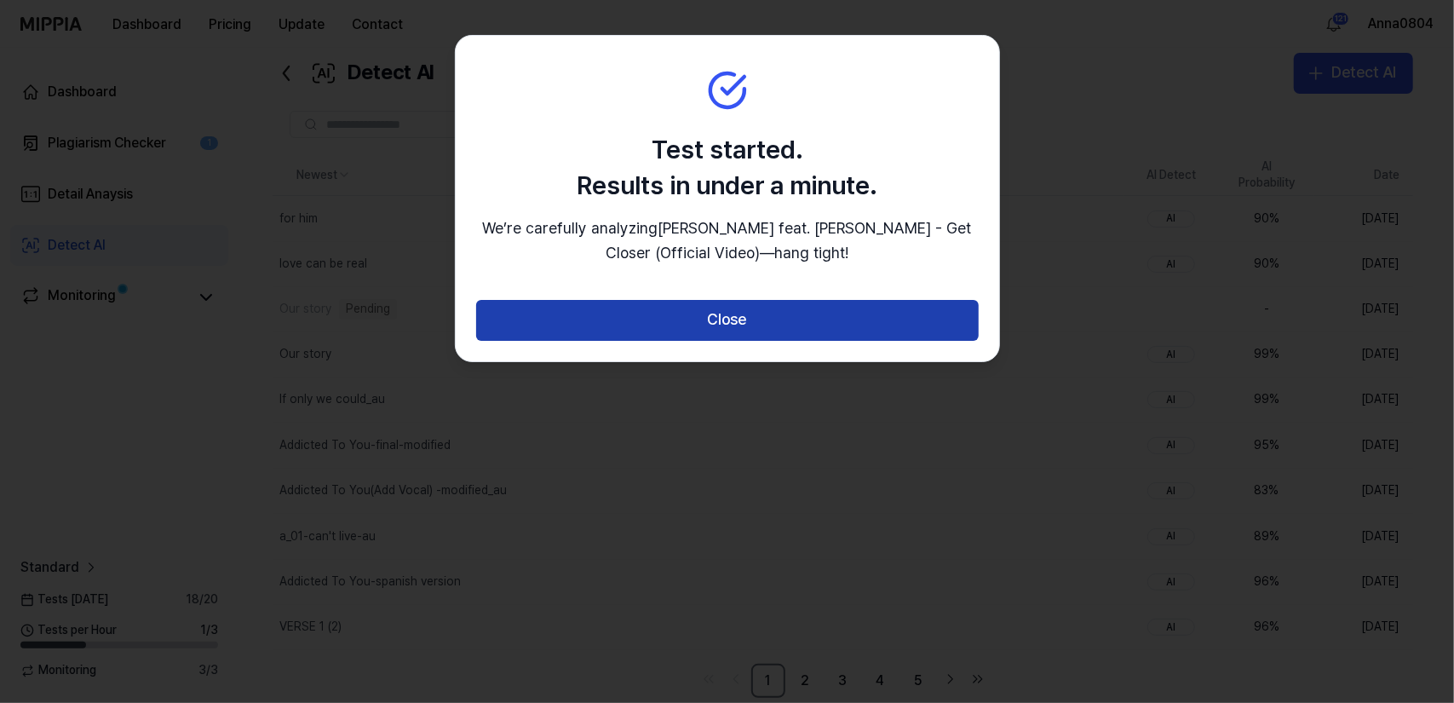
click at [770, 341] on button "Close" at bounding box center [727, 320] width 503 height 41
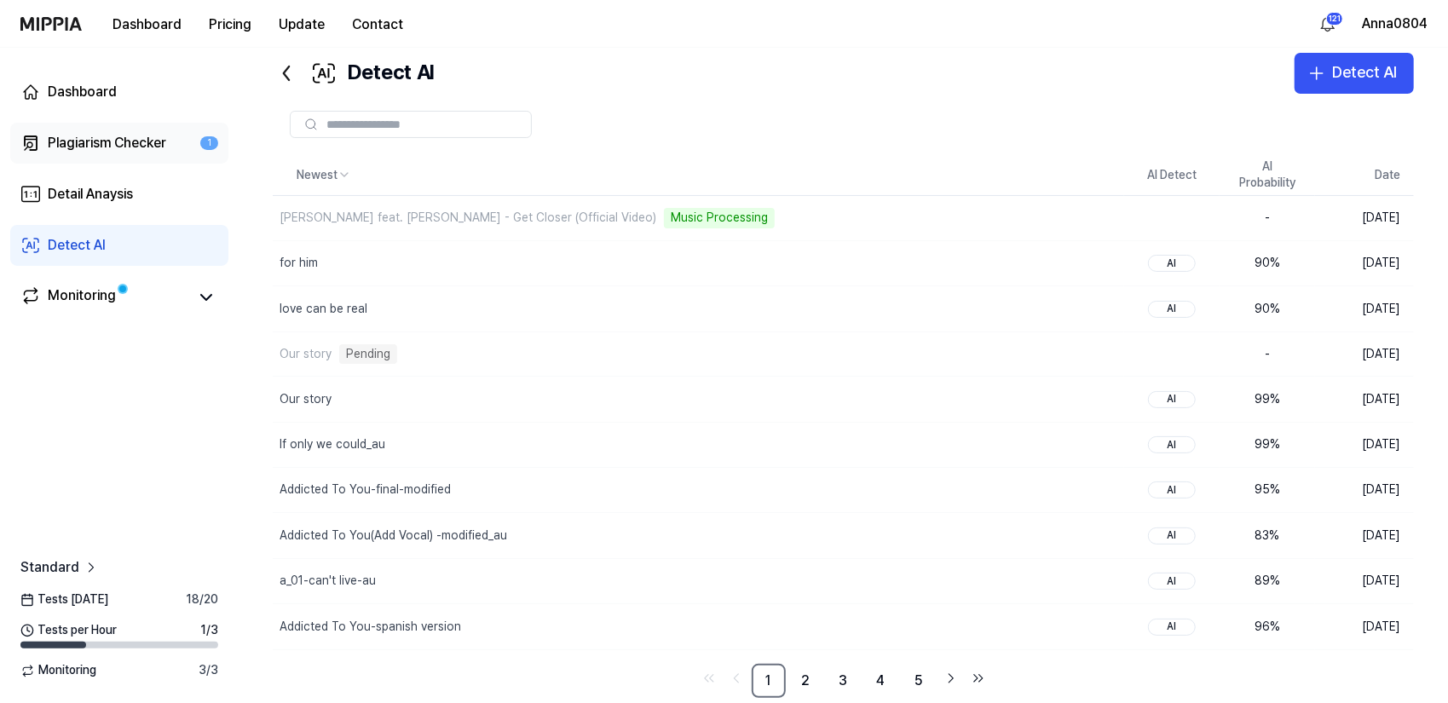
click at [140, 135] on div "Plagiarism Checker" at bounding box center [107, 143] width 118 height 20
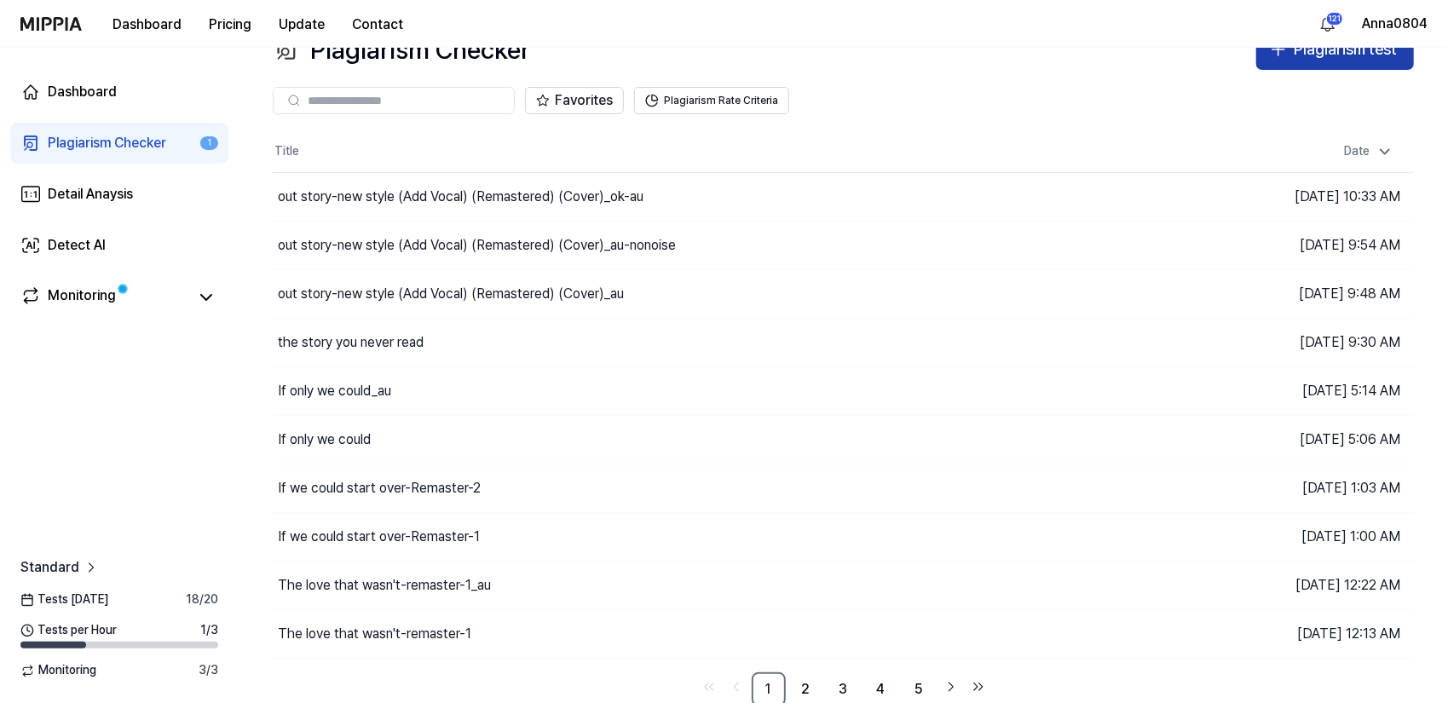
click at [1306, 62] on button "Plagiarism test" at bounding box center [1335, 49] width 158 height 41
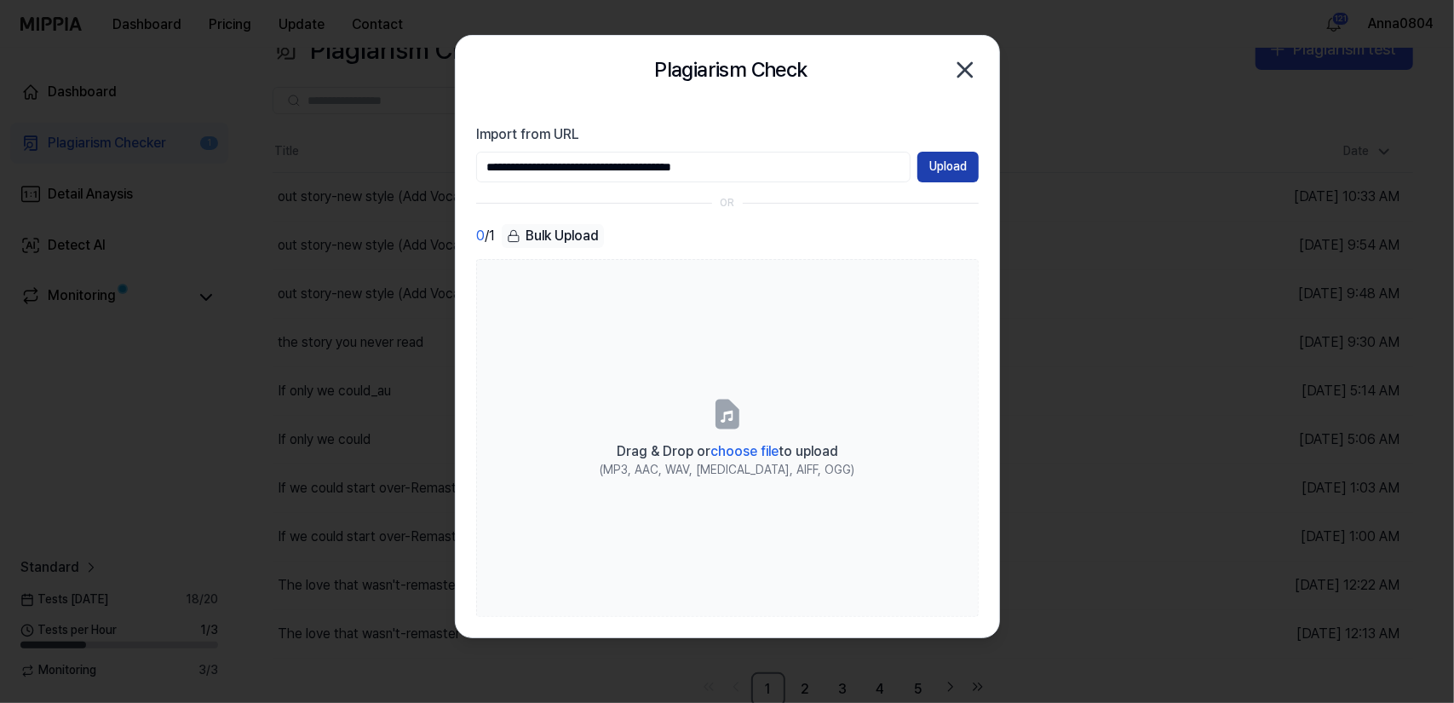
type input "**********"
click at [937, 160] on button "Upload" at bounding box center [948, 167] width 61 height 31
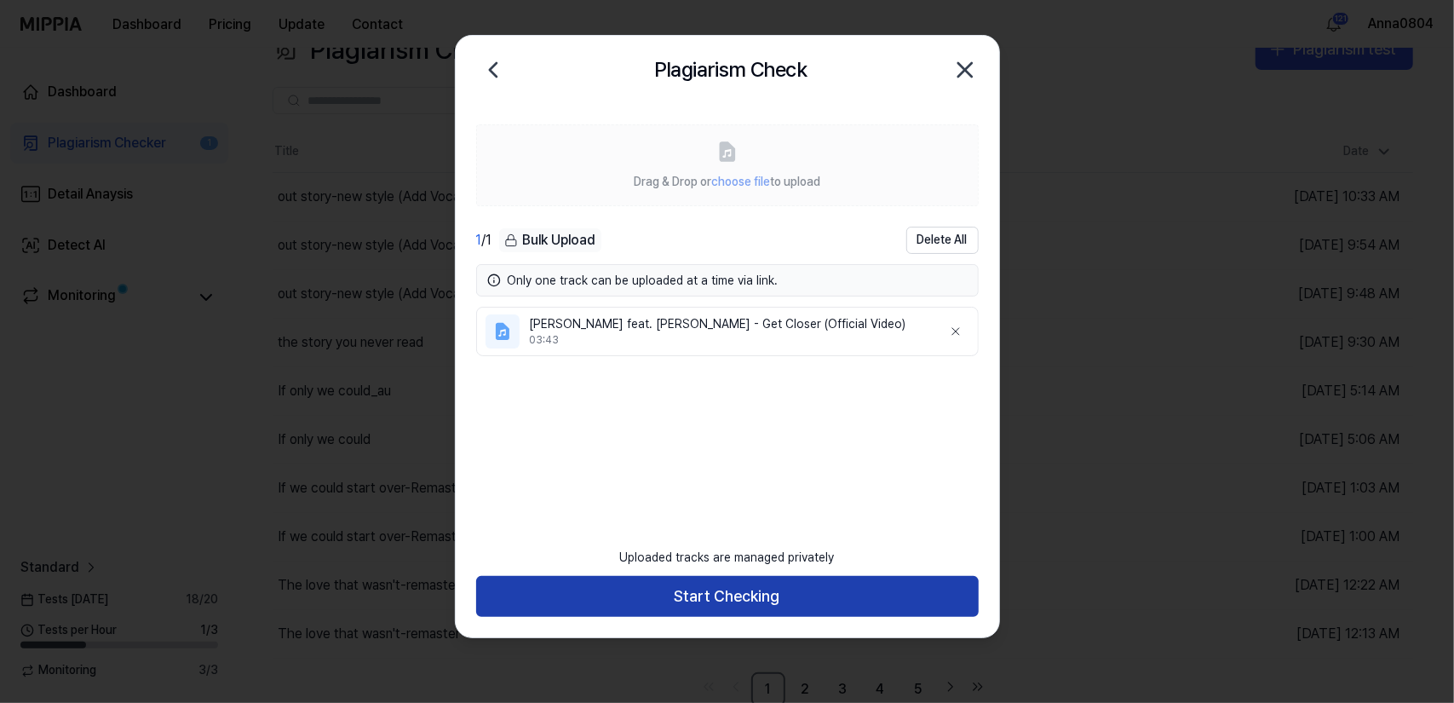
click at [741, 589] on button "Start Checking" at bounding box center [727, 596] width 503 height 41
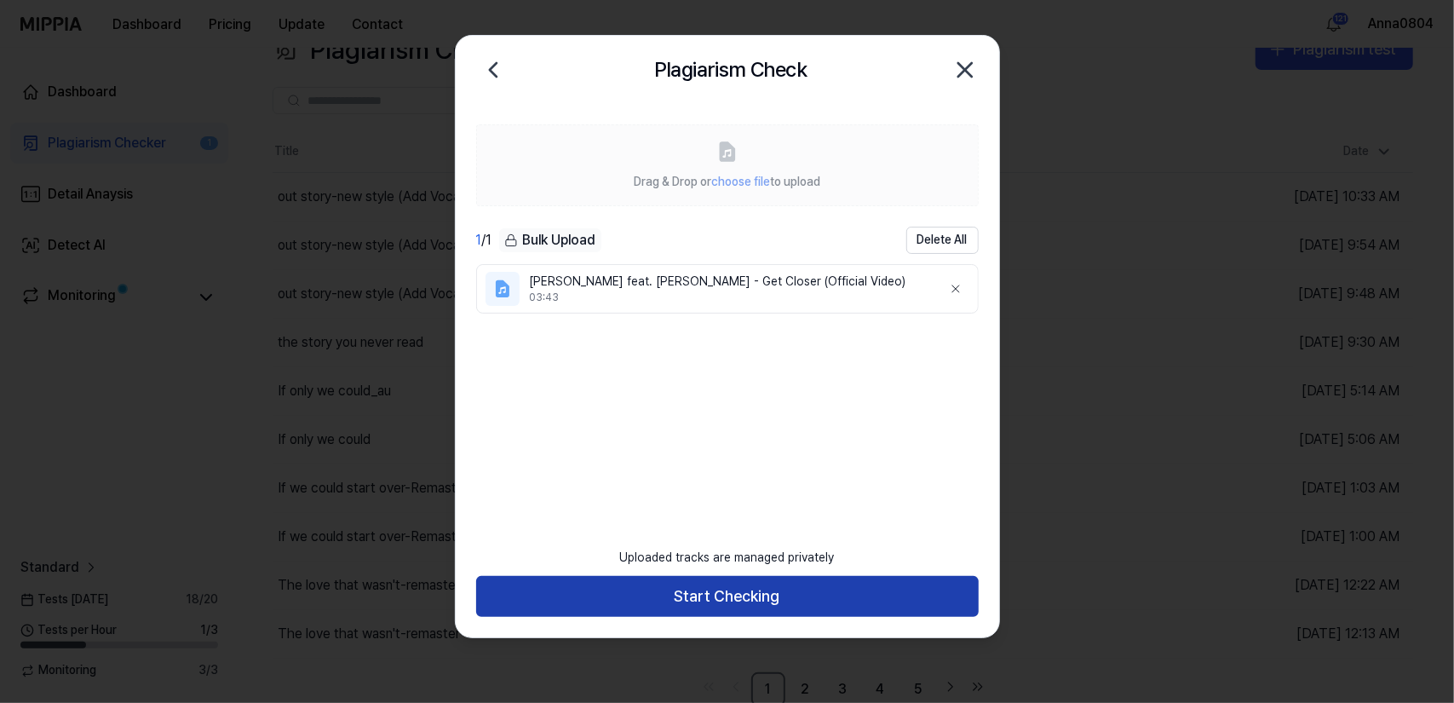
click at [741, 589] on button "Start Checking" at bounding box center [727, 596] width 503 height 41
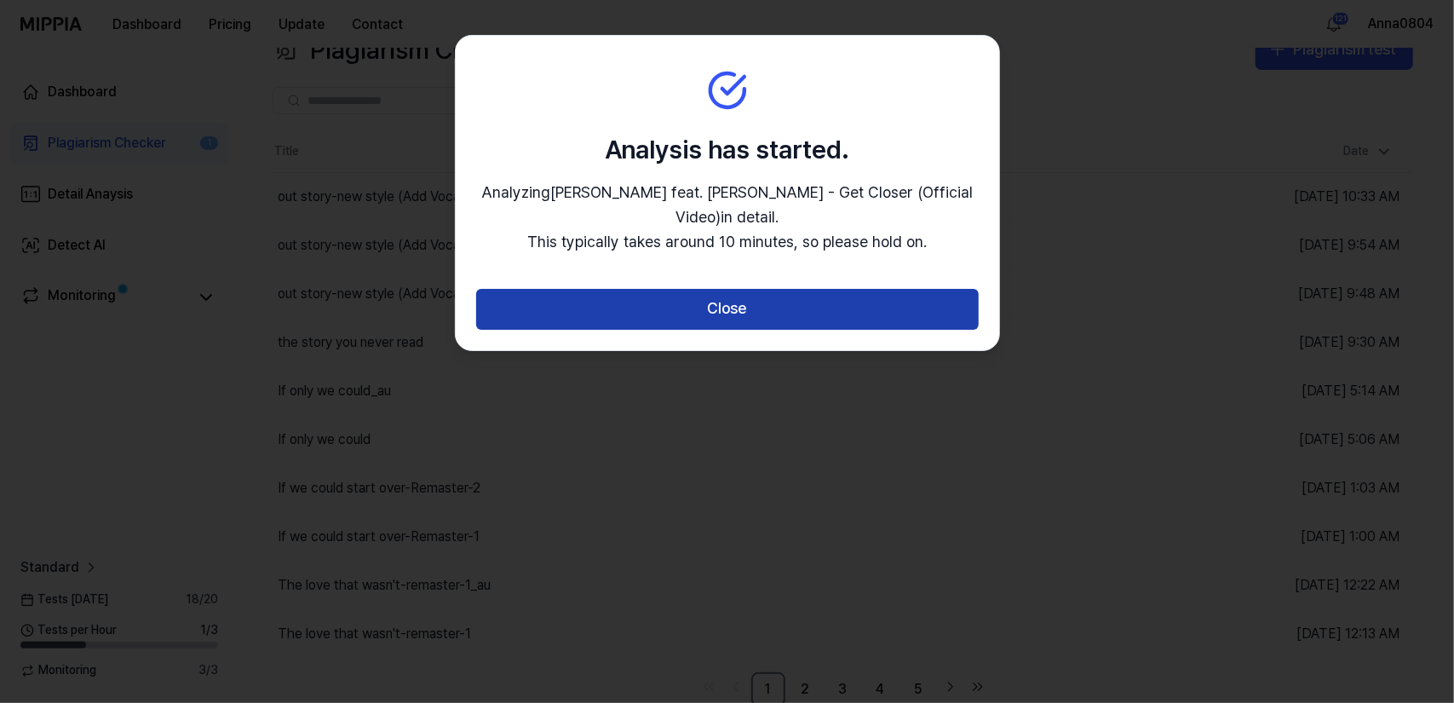
click at [717, 313] on button "Close" at bounding box center [727, 309] width 503 height 41
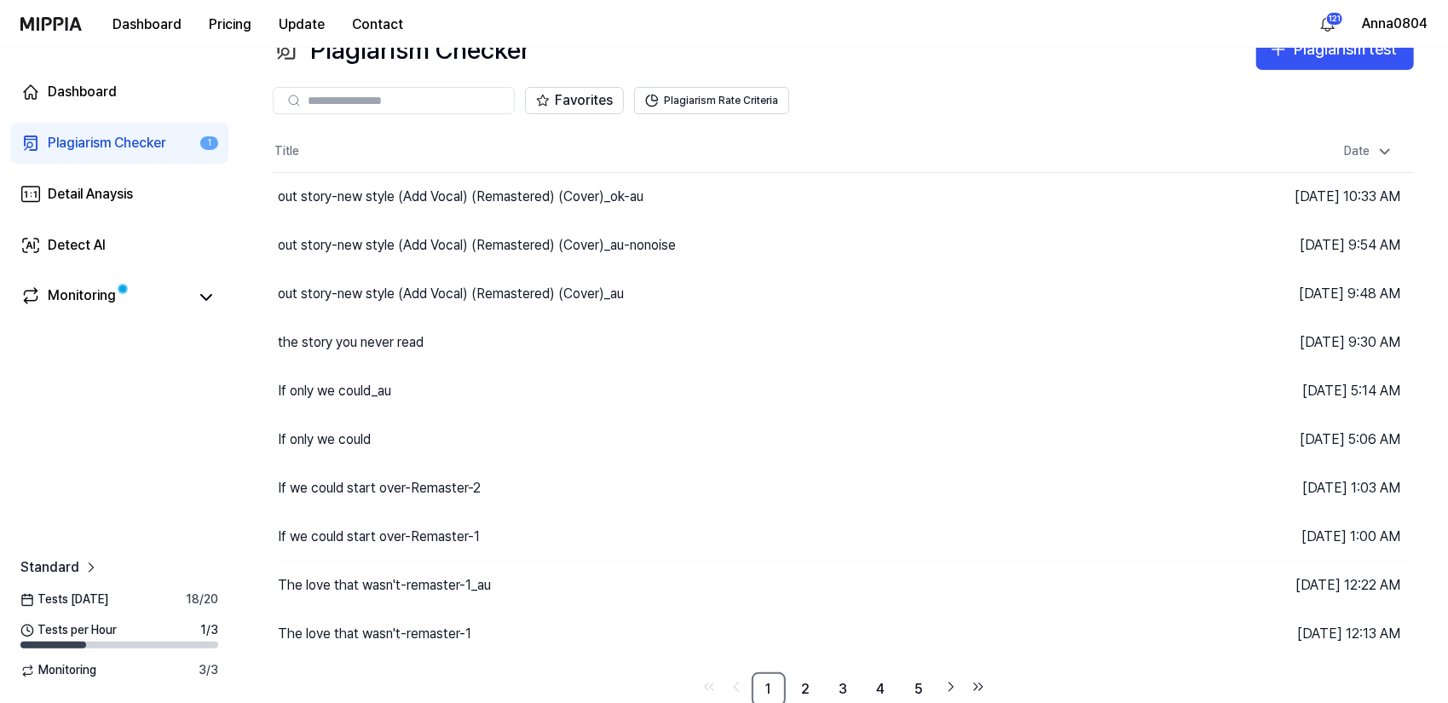
click at [90, 147] on div "Plagiarism Checker" at bounding box center [107, 143] width 118 height 20
click at [92, 251] on div "Detect AI" at bounding box center [77, 245] width 58 height 20
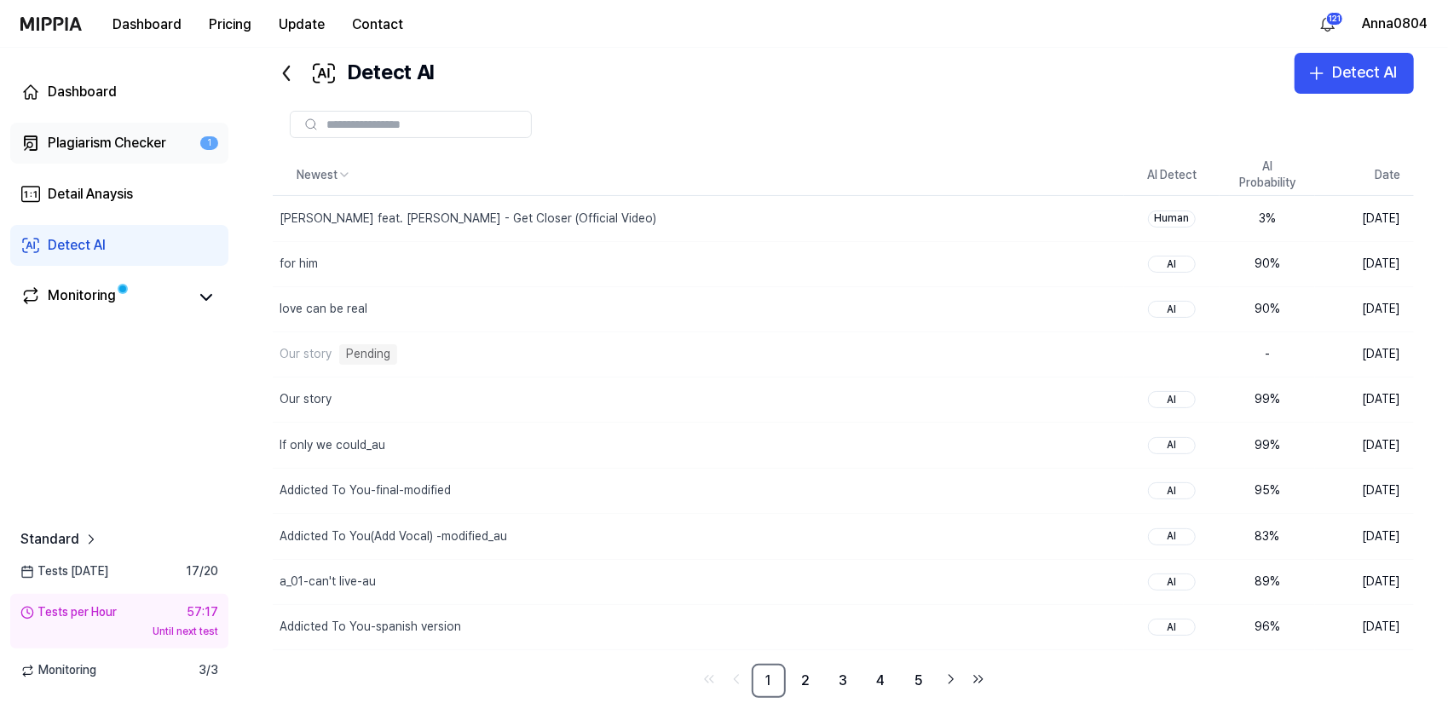
click at [118, 141] on div "Plagiarism Checker" at bounding box center [107, 143] width 118 height 20
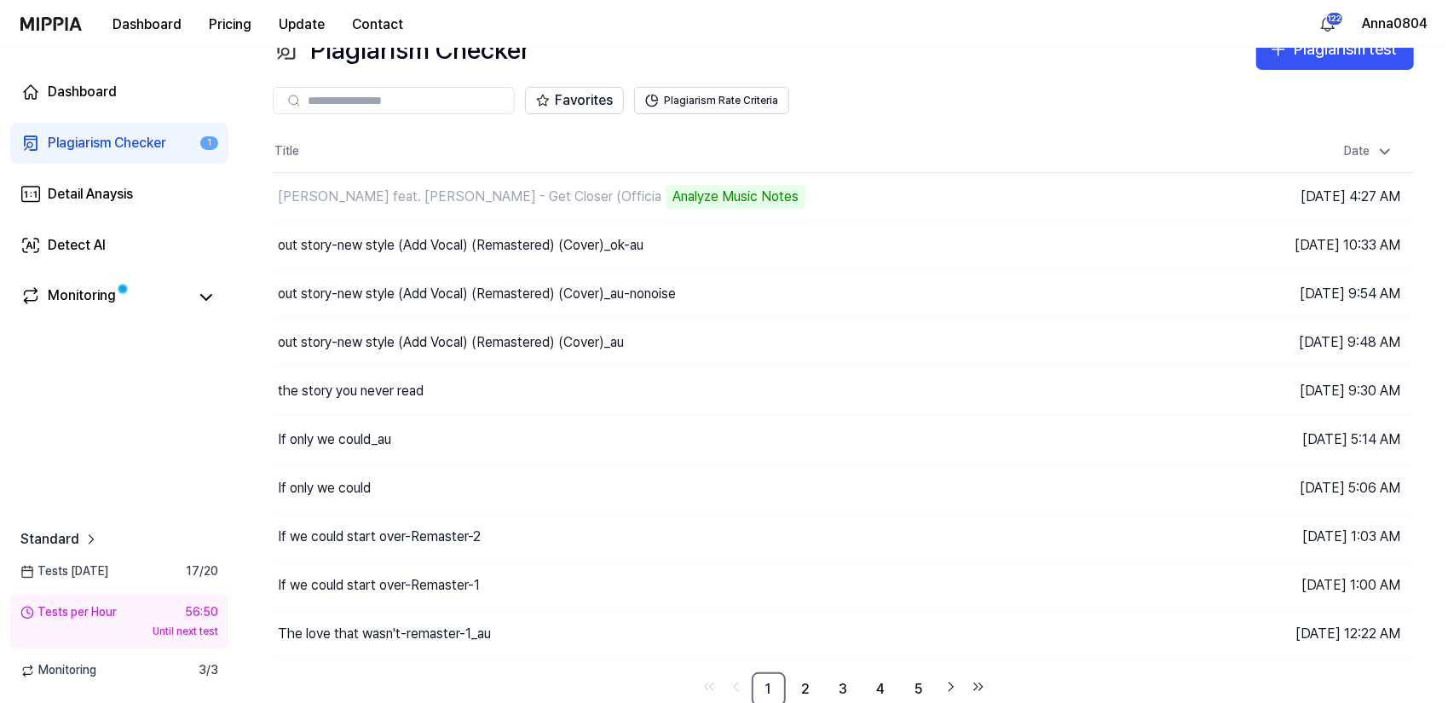
click at [145, 148] on div "Plagiarism Checker" at bounding box center [107, 143] width 118 height 20
click at [89, 250] on div "Detect AI" at bounding box center [77, 245] width 58 height 20
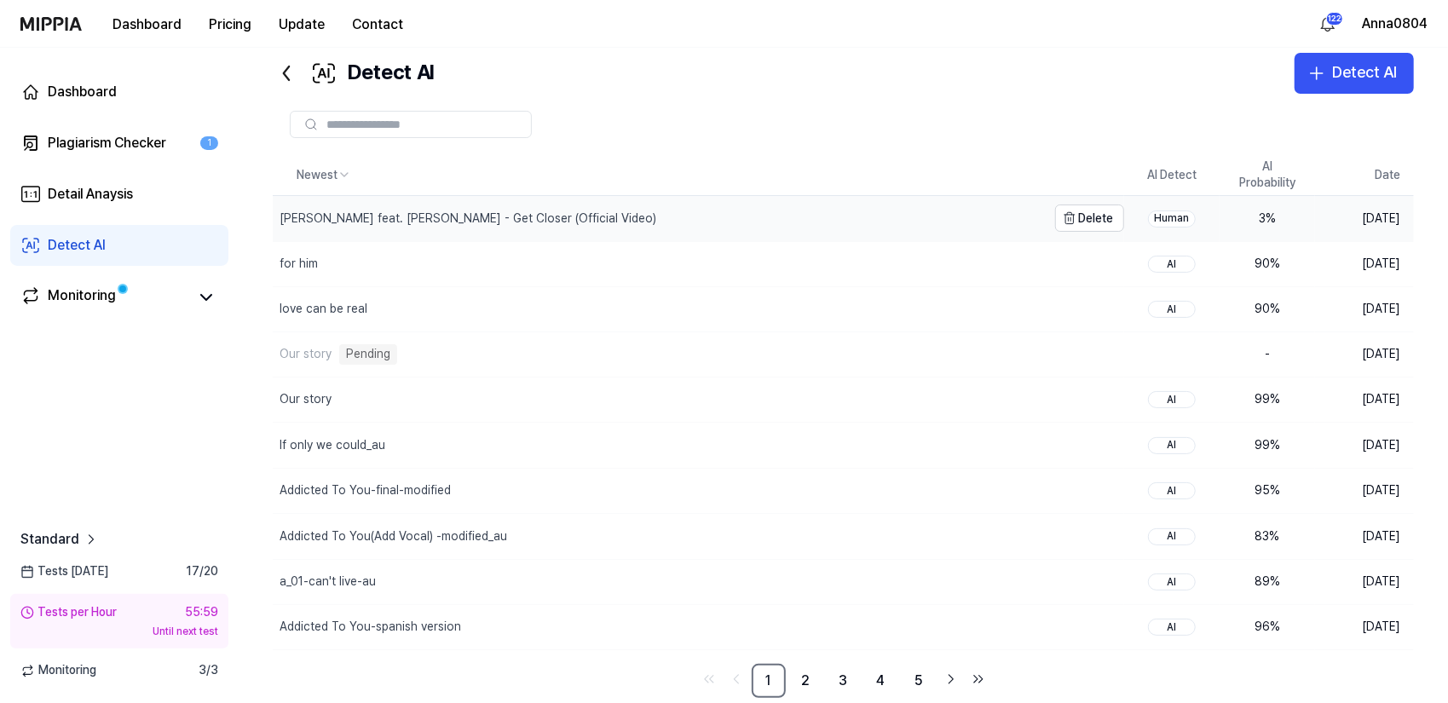
click at [323, 207] on div "David Tavare feat. Lian Ross - Get Closer (Official Video)" at bounding box center [660, 218] width 774 height 44
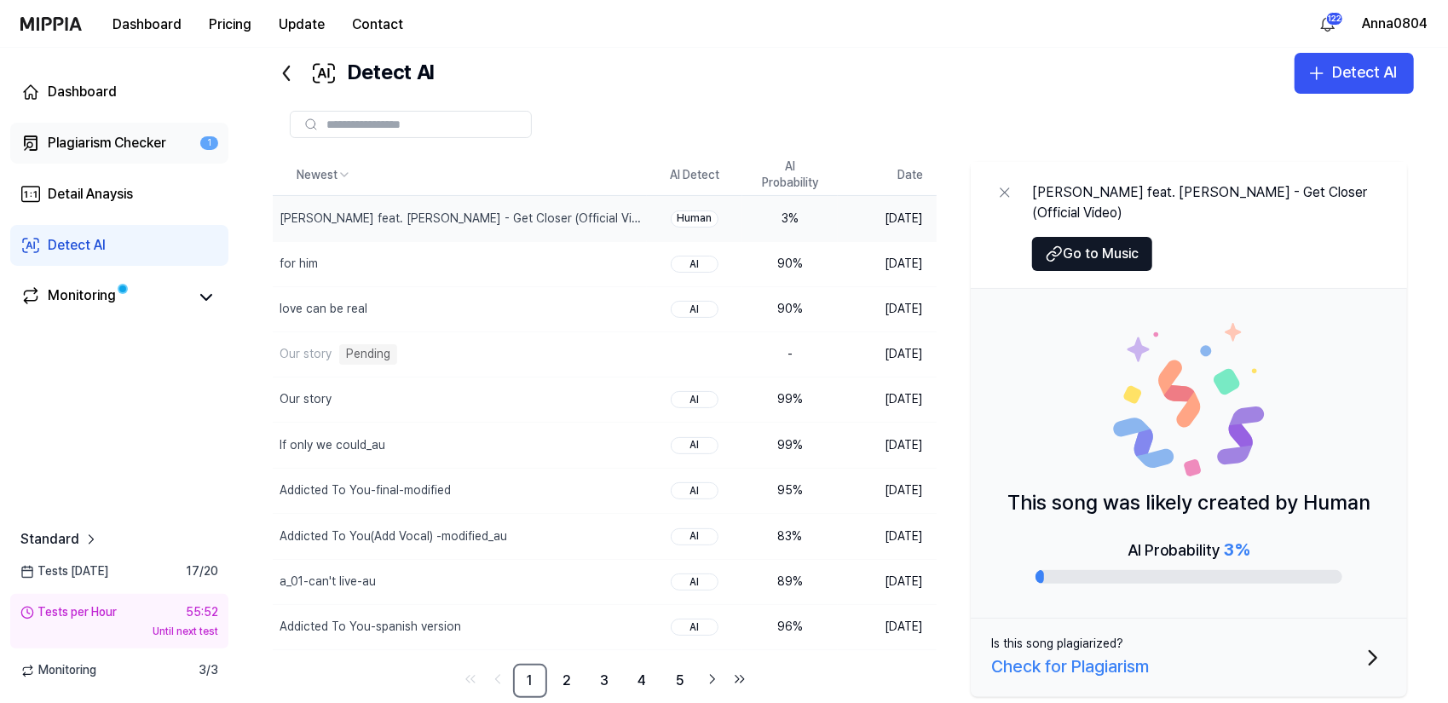
click at [125, 145] on div "Plagiarism Checker" at bounding box center [107, 143] width 118 height 20
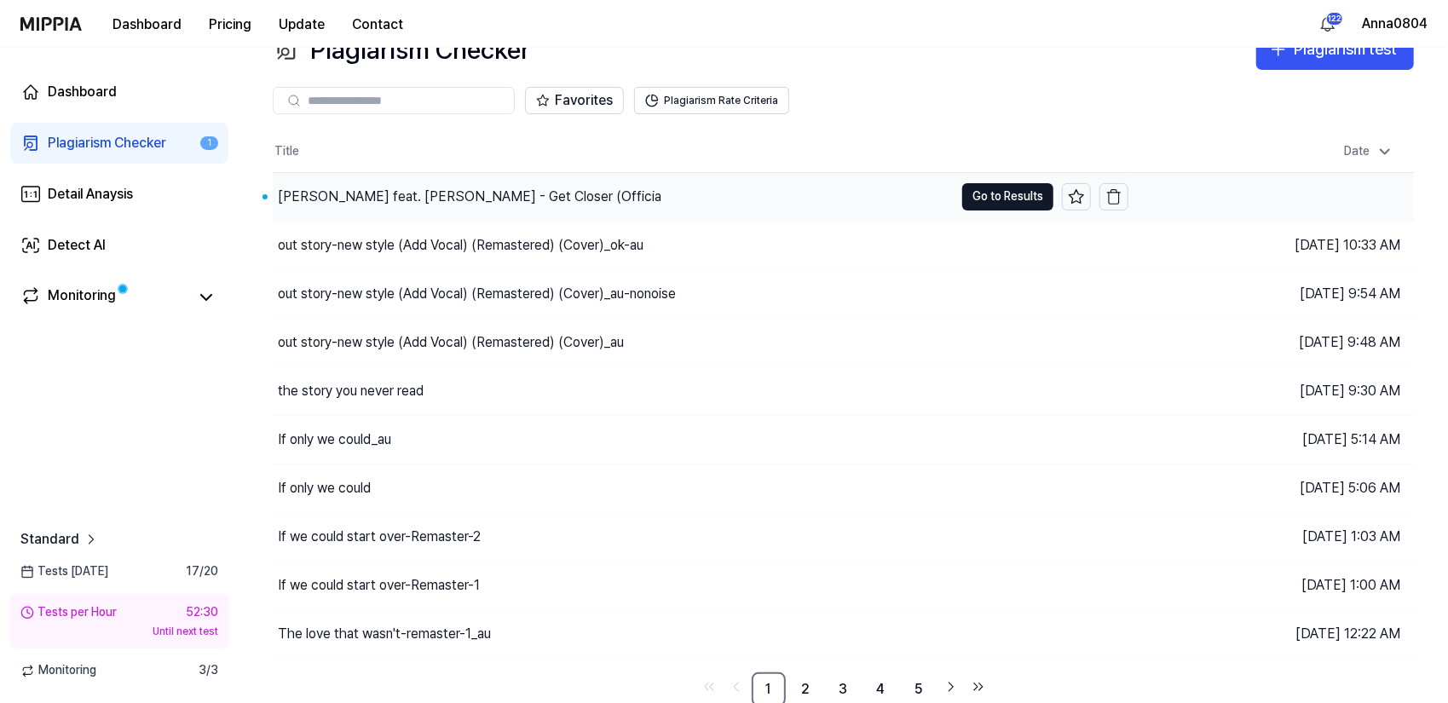
click at [494, 200] on div "[PERSON_NAME] feat. [PERSON_NAME] - Get Closer (Officia" at bounding box center [469, 197] width 383 height 20
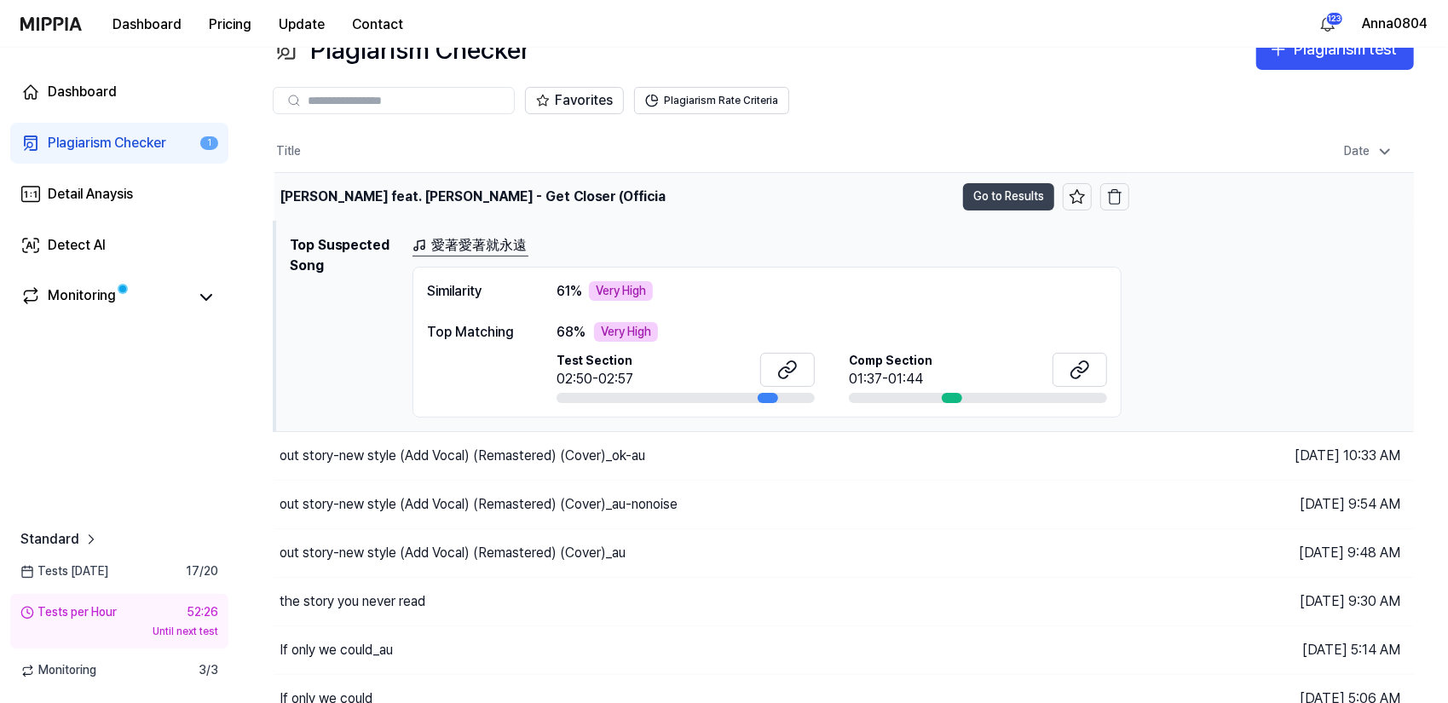
click at [988, 193] on button "Go to Results" at bounding box center [1008, 196] width 91 height 27
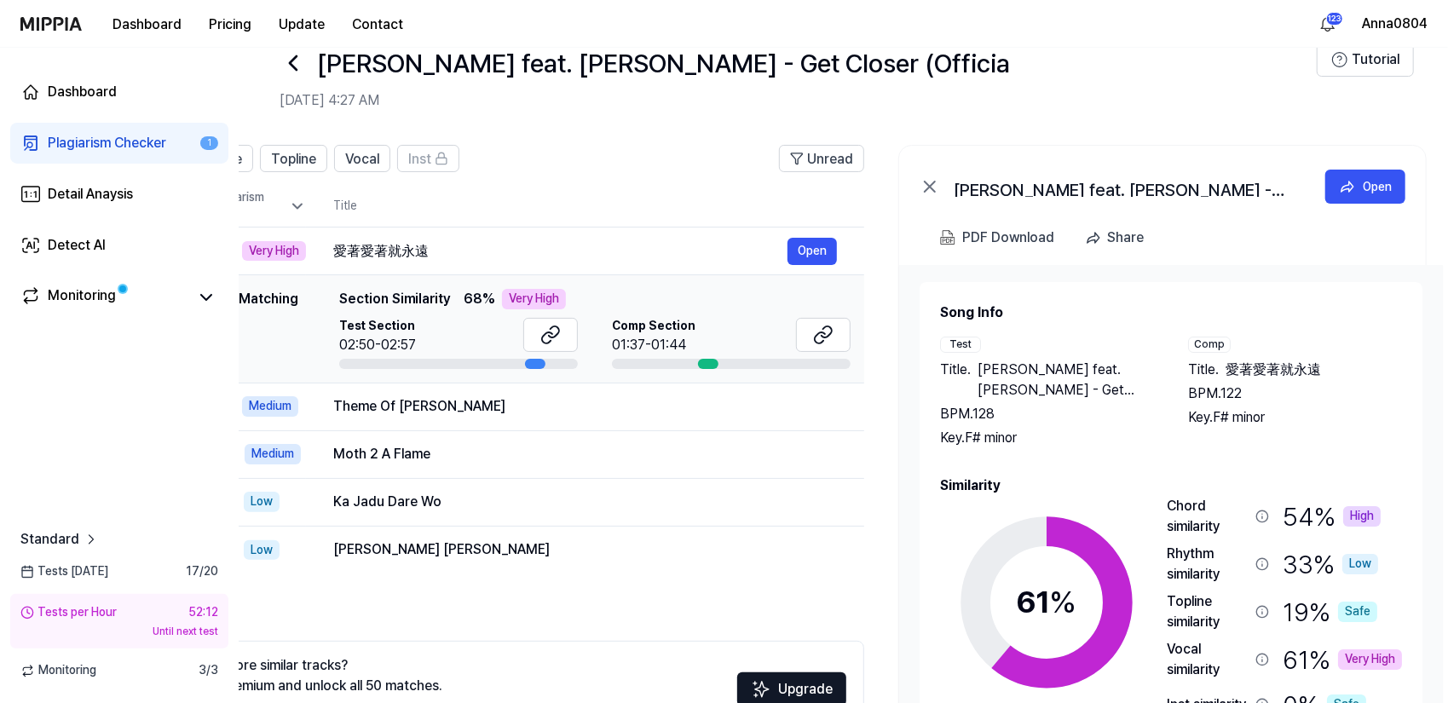
scroll to position [0, 153]
drag, startPoint x: 863, startPoint y: 616, endPoint x: 711, endPoint y: 604, distance: 152.1
click at [711, 604] on div "All Signature Topline Vocal Inst Unread All Signature Topline Vocal Inst Type P…" at bounding box center [495, 465] width 736 height 641
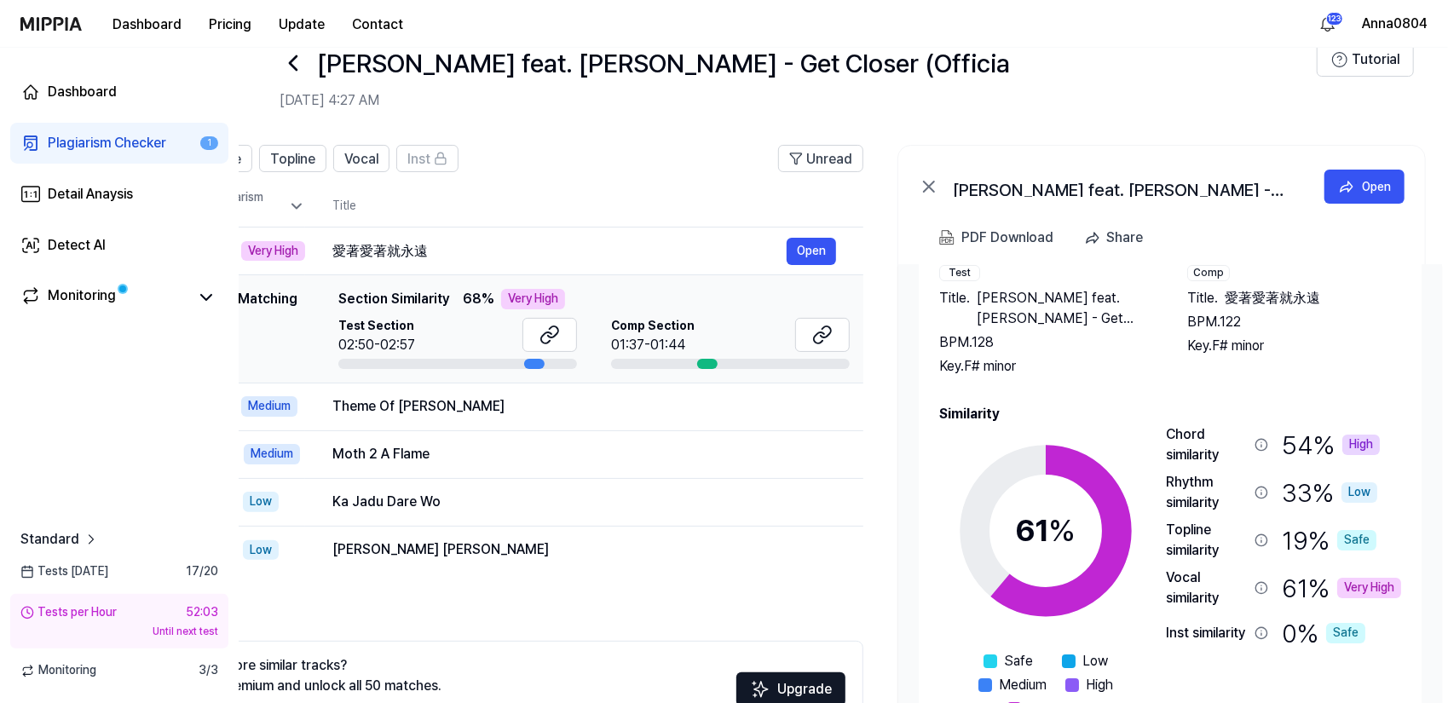
scroll to position [0, 164]
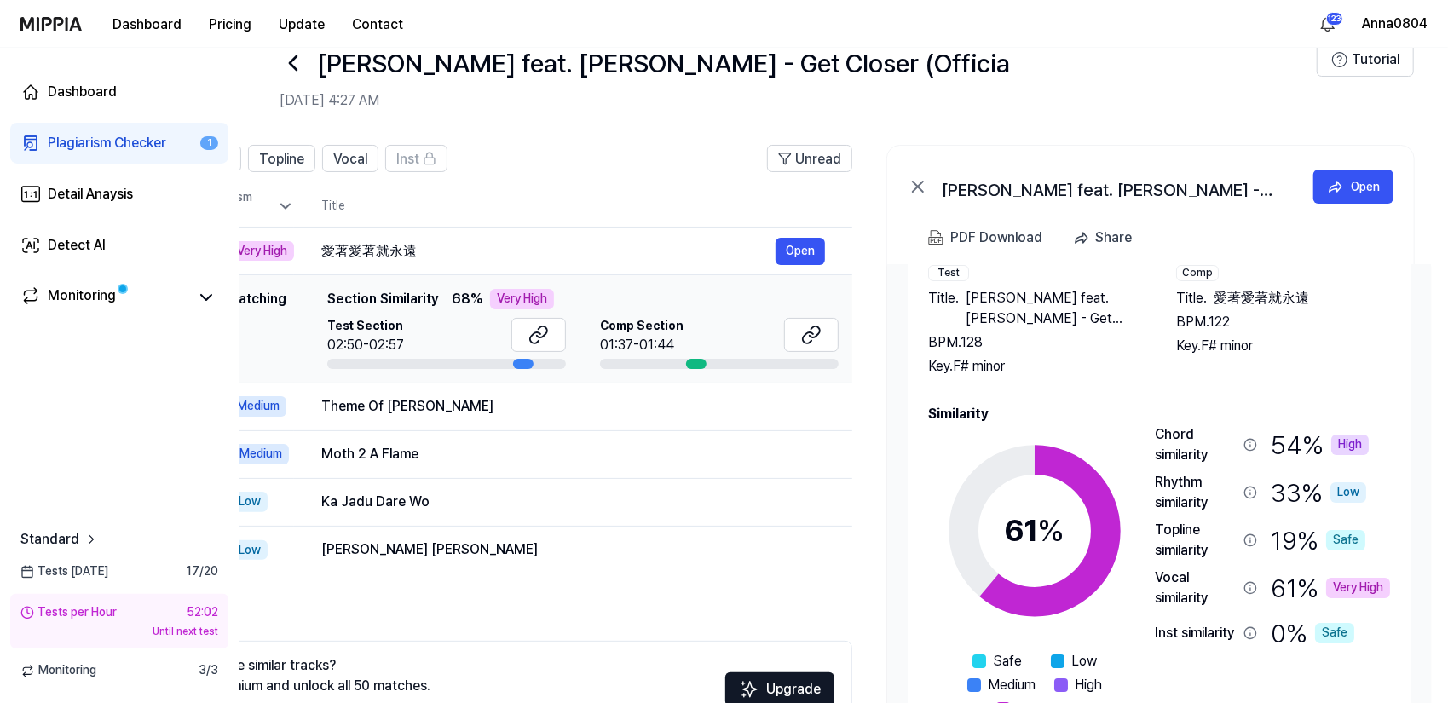
drag, startPoint x: 1186, startPoint y: 381, endPoint x: 1139, endPoint y: 350, distance: 56.0
click at [1036, 370] on div "Song Info Test Title . David Tavare feat. Lian Ross - Get Closer (Officia BPM. …" at bounding box center [1159, 475] width 462 height 488
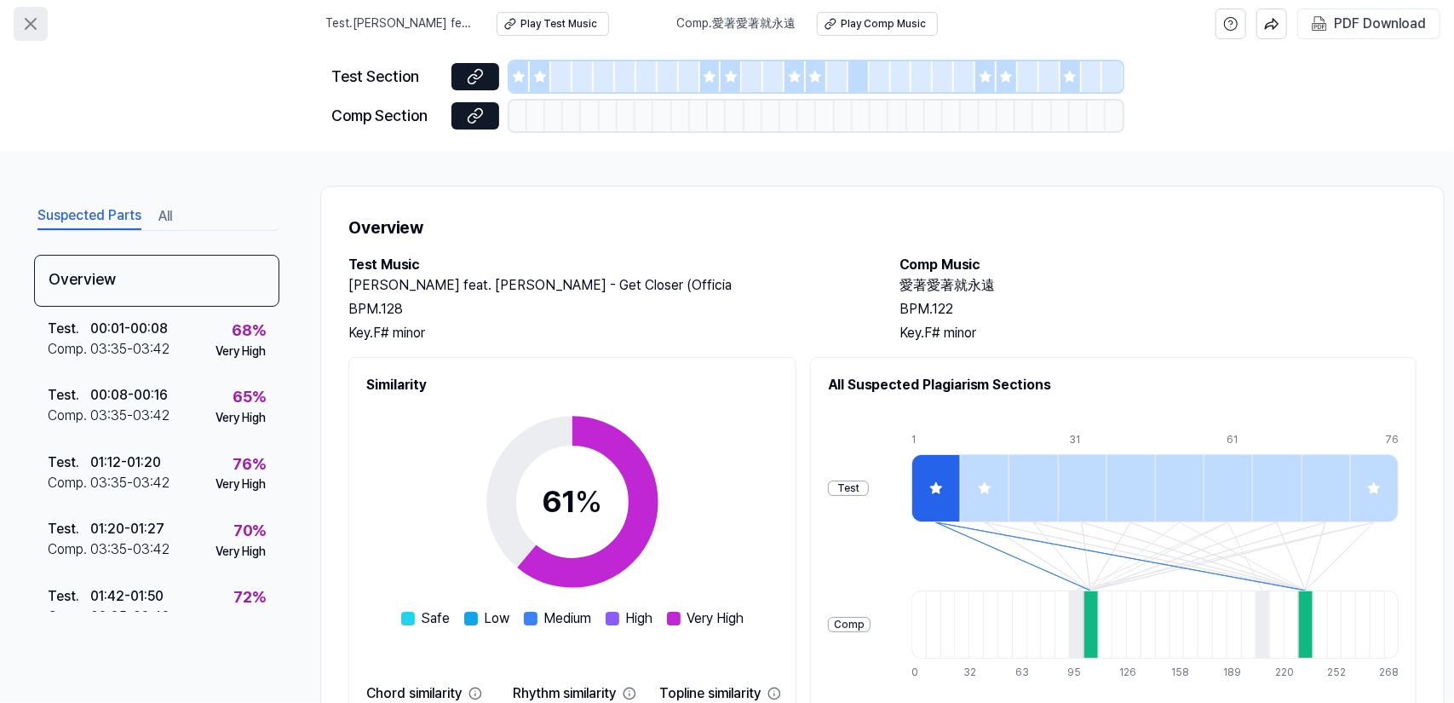
click at [39, 24] on icon at bounding box center [30, 24] width 20 height 20
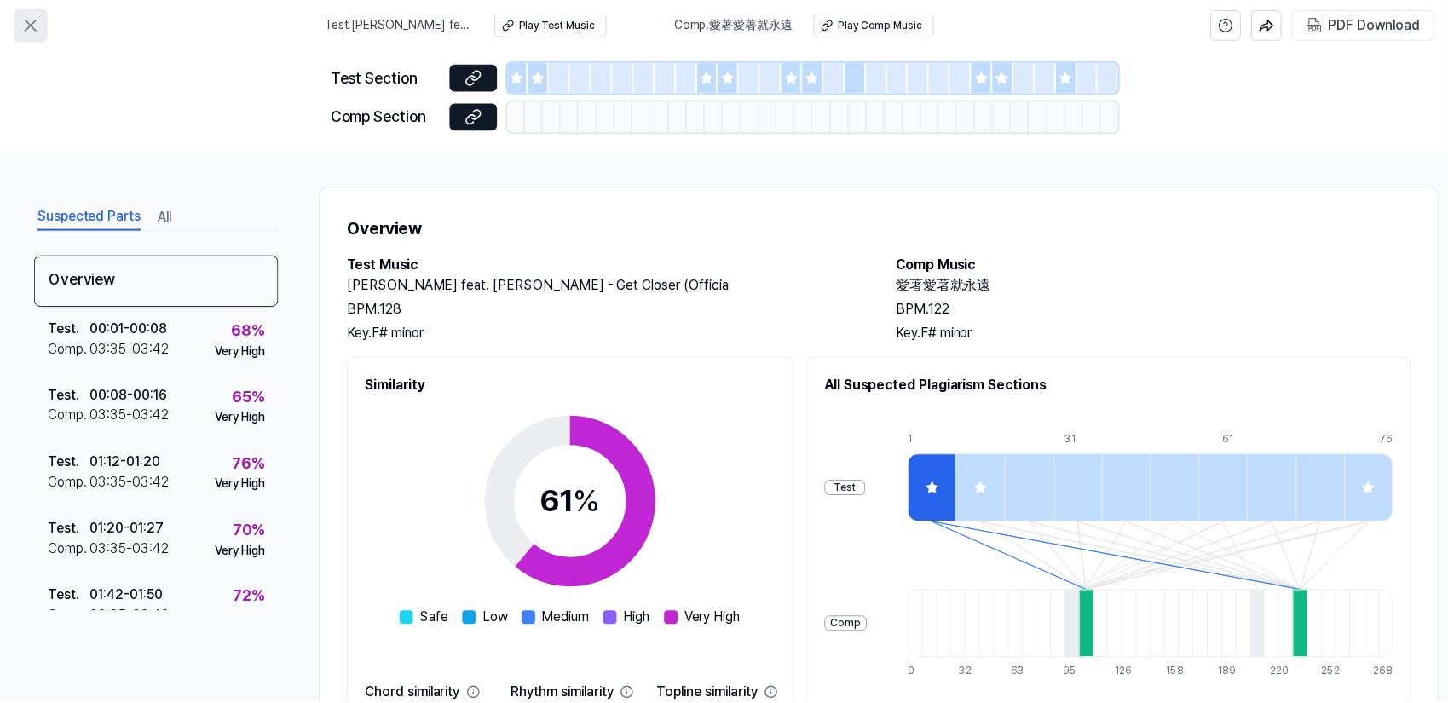
scroll to position [43, 0]
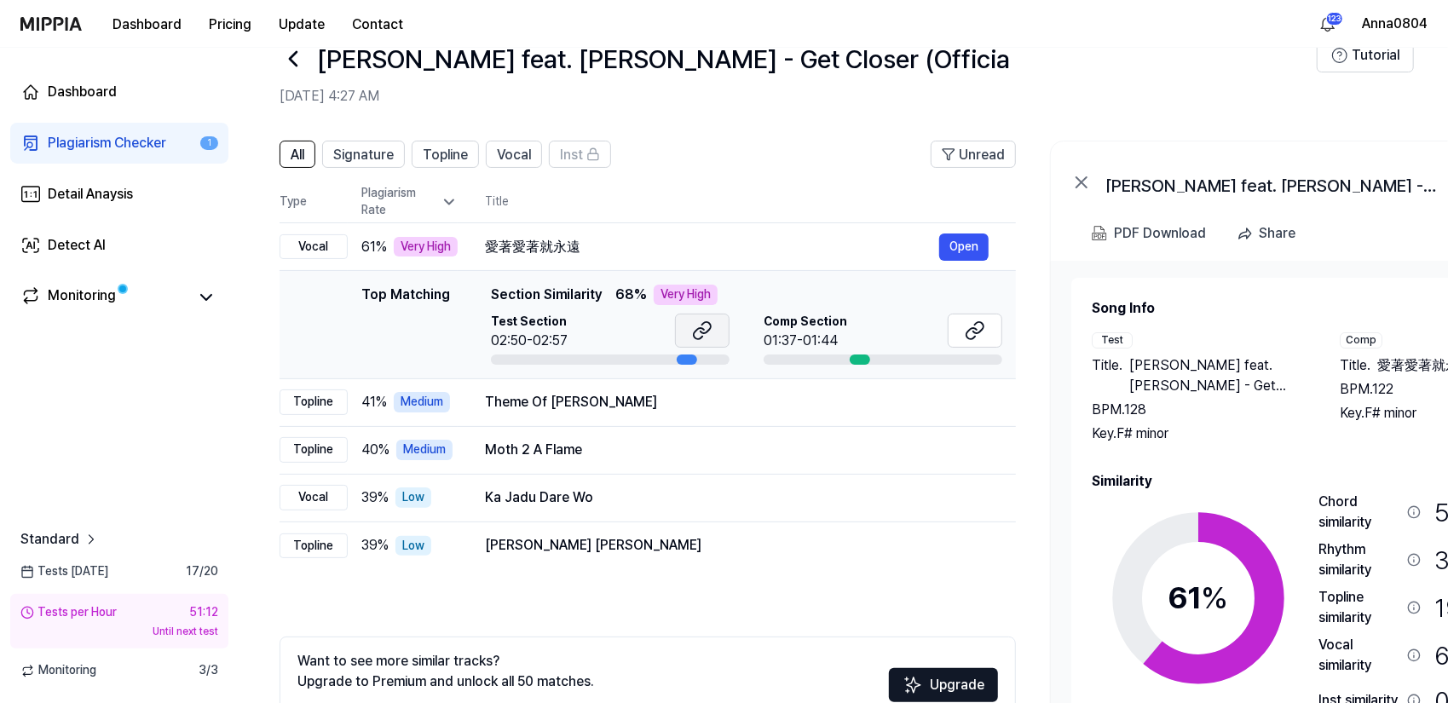
click at [721, 324] on button at bounding box center [702, 331] width 55 height 34
click at [983, 325] on icon at bounding box center [978, 327] width 10 height 11
click at [128, 133] on div "Plagiarism Checker" at bounding box center [107, 143] width 118 height 20
